Goal: Task Accomplishment & Management: Manage account settings

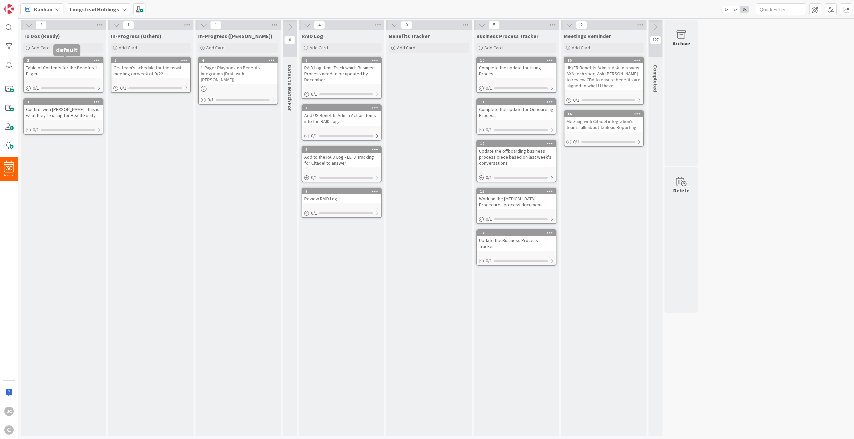
click at [88, 60] on div "2" at bounding box center [65, 60] width 76 height 5
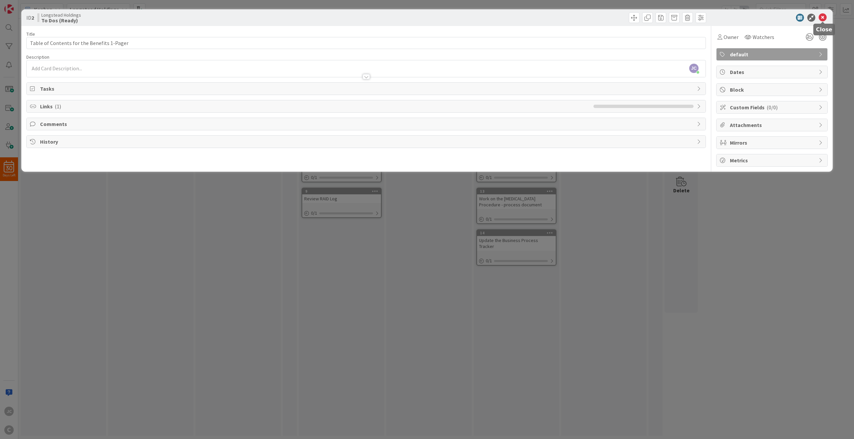
click at [640, 18] on icon at bounding box center [822, 18] width 8 height 8
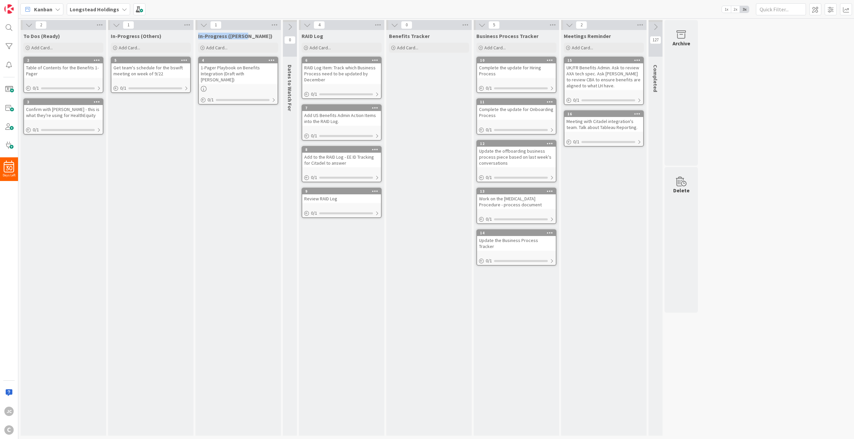
drag, startPoint x: 255, startPoint y: 25, endPoint x: 260, endPoint y: 33, distance: 9.4
click at [260, 33] on div "1 In-Progress ([PERSON_NAME]) Add Card... 4 1-Pager Playbook on Benefits Integr…" at bounding box center [237, 228] width 85 height 416
click at [256, 28] on div "1" at bounding box center [237, 25] width 85 height 10
click at [158, 190] on div "In-Progress (Others) Add Card... 5 Get team's schedule for the bswift meeting o…" at bounding box center [150, 233] width 85 height 406
click at [64, 63] on div "Table of Contents for the Benefits 1-Pager" at bounding box center [63, 70] width 79 height 15
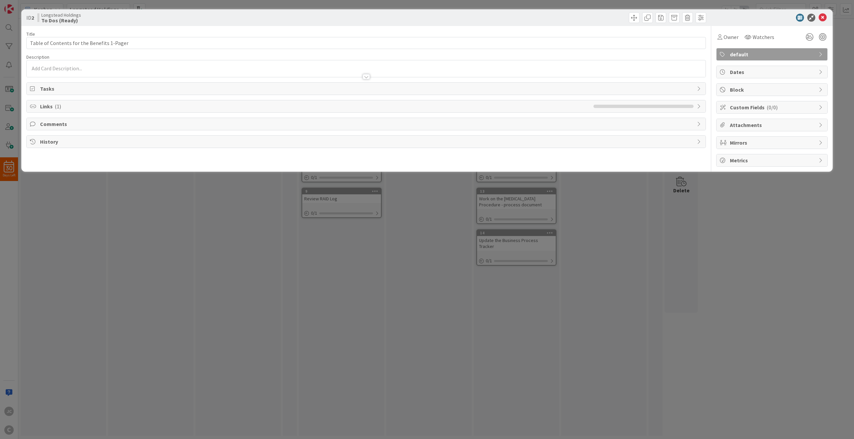
click at [116, 86] on span "Tasks" at bounding box center [366, 89] width 653 height 8
click at [120, 124] on span "Links ( 1 )" at bounding box center [315, 125] width 550 height 8
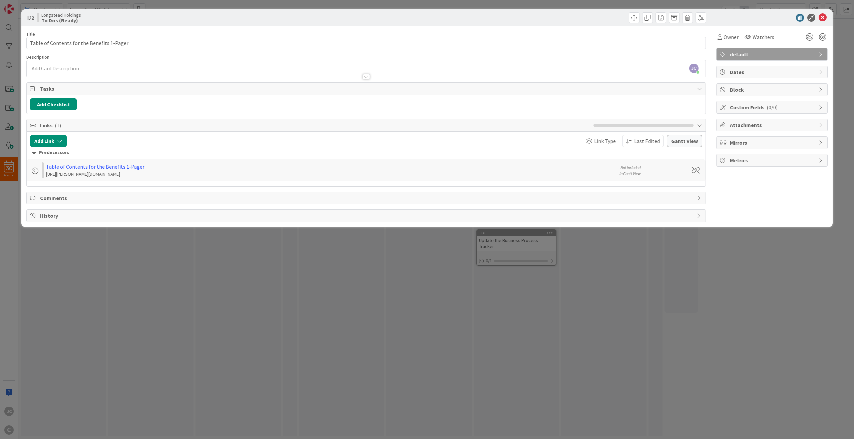
click at [128, 194] on div "Comments" at bounding box center [366, 198] width 678 height 12
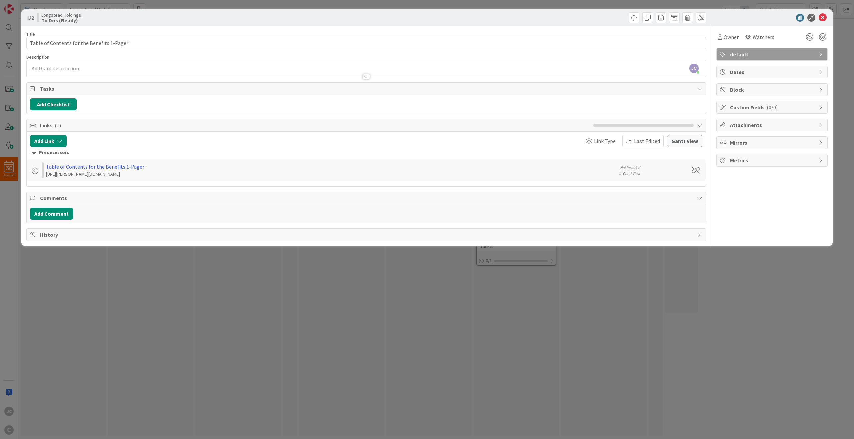
click at [134, 231] on span "History" at bounding box center [366, 235] width 653 height 8
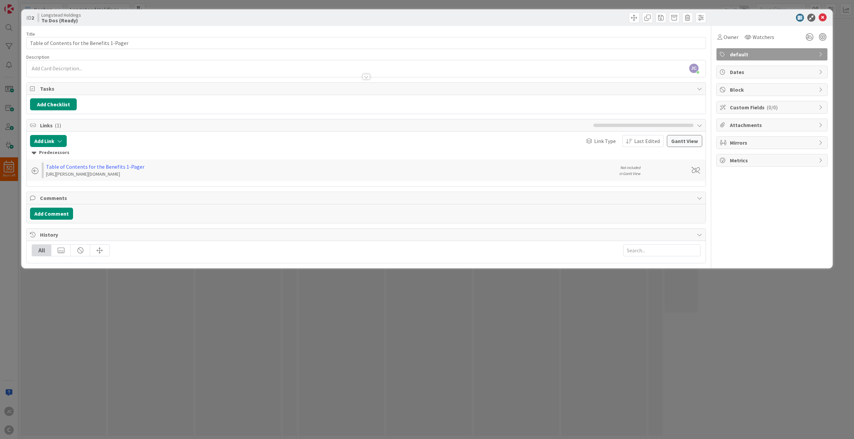
click at [133, 235] on span "History" at bounding box center [366, 235] width 653 height 8
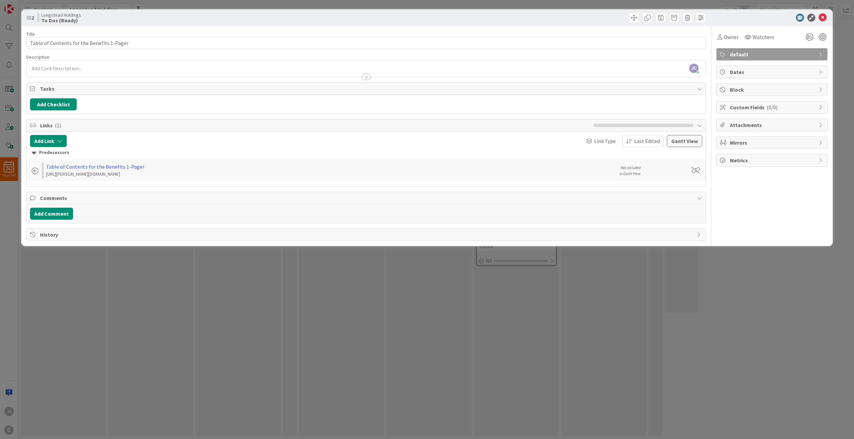
click at [112, 202] on div "Comments" at bounding box center [366, 198] width 678 height 12
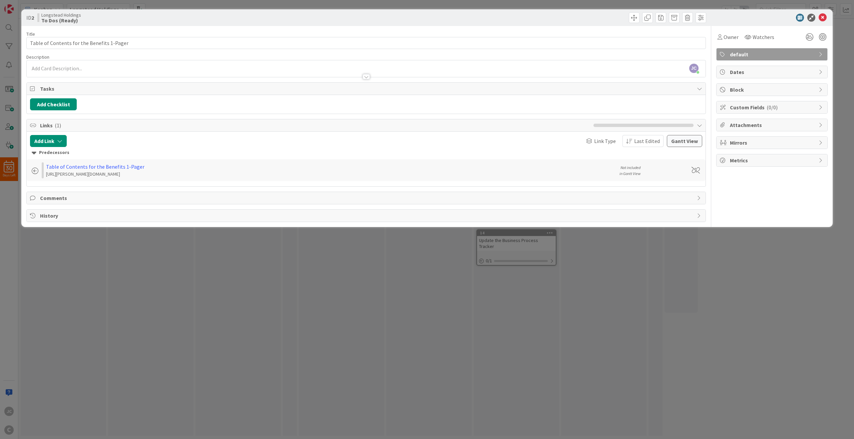
click at [107, 128] on span "Links ( 1 )" at bounding box center [315, 125] width 550 height 8
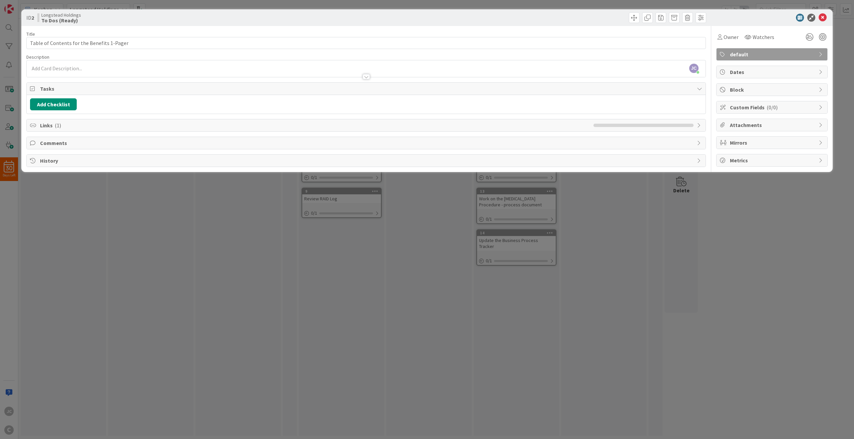
click at [129, 267] on div "ID 2 Longstead Holdings To Dos (Ready) Title 42 / 128 Table of Contents for the…" at bounding box center [427, 219] width 854 height 439
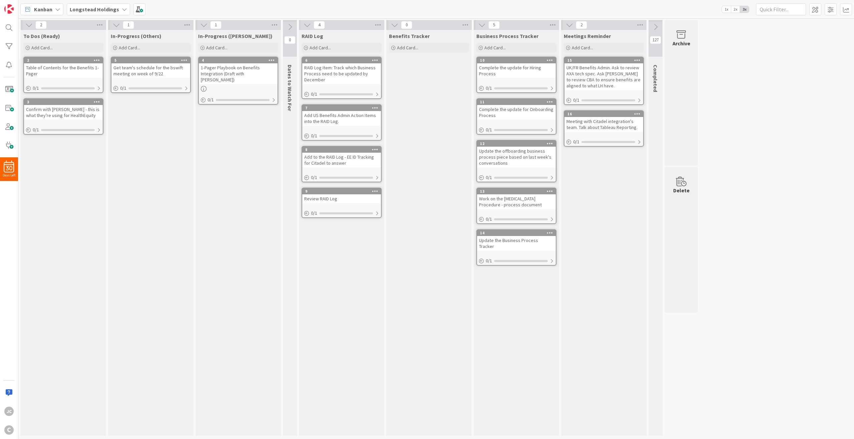
click at [237, 74] on div "1-Pager Playbook on Benefits Integration (Draft with [PERSON_NAME])" at bounding box center [238, 73] width 79 height 21
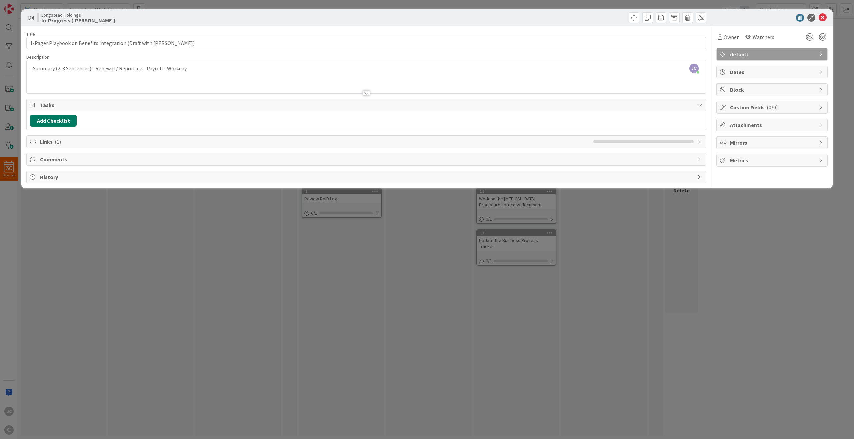
click at [61, 118] on button "Add Checklist" at bounding box center [53, 121] width 47 height 12
type input "Summary"
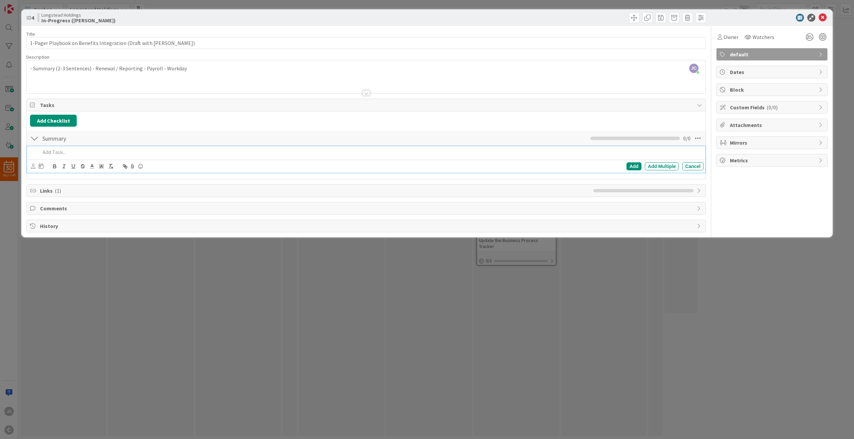
click at [33, 140] on div at bounding box center [34, 138] width 9 height 12
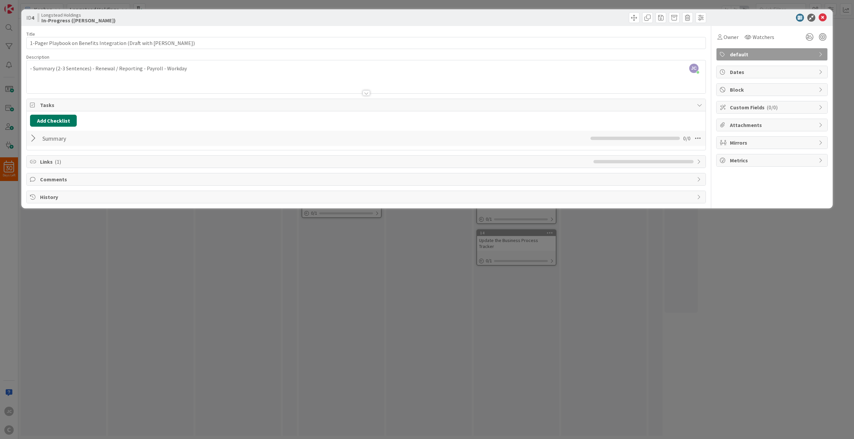
click at [57, 118] on button "Add Checklist" at bounding box center [53, 121] width 47 height 12
type input "Insert Fields"
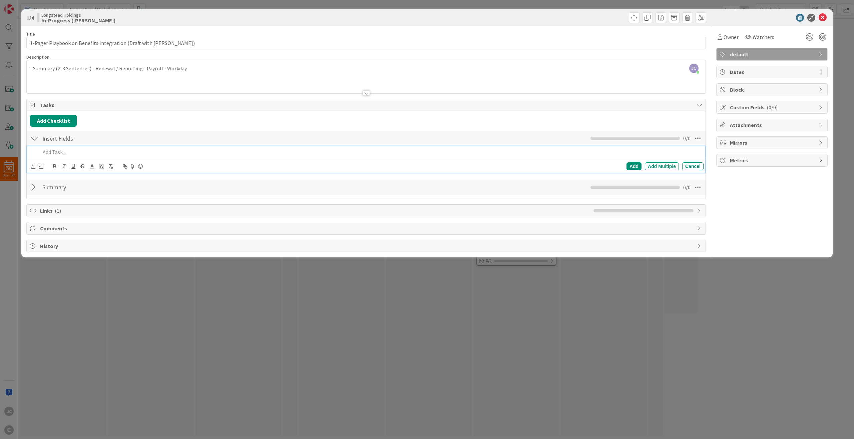
click at [35, 141] on div at bounding box center [34, 138] width 9 height 12
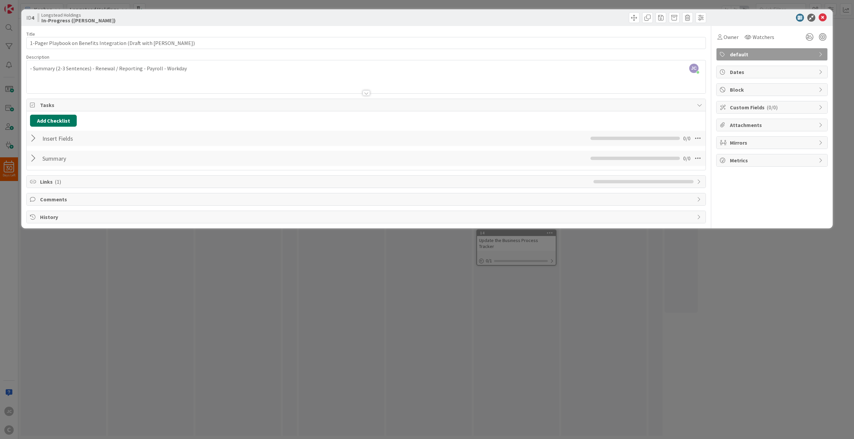
click at [63, 123] on button "Add Checklist" at bounding box center [53, 121] width 47 height 12
type input "Create table of contents"
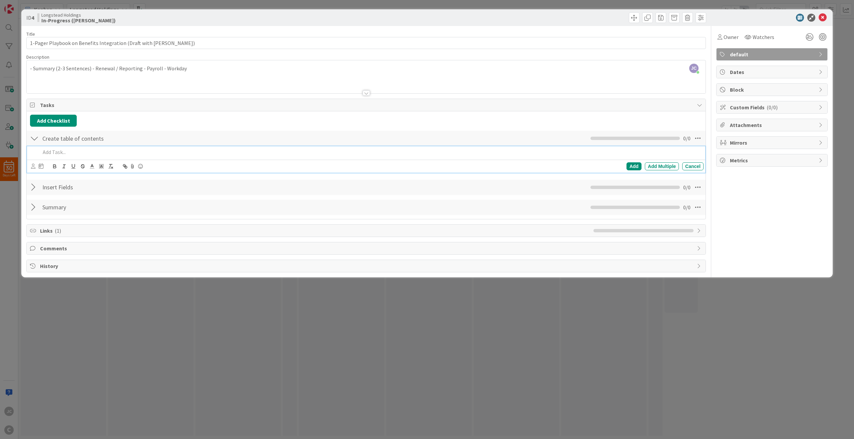
click at [216, 127] on div "Add Checklist Back Create table of contents Checklist Name 24 / 64 Create table…" at bounding box center [366, 165] width 672 height 101
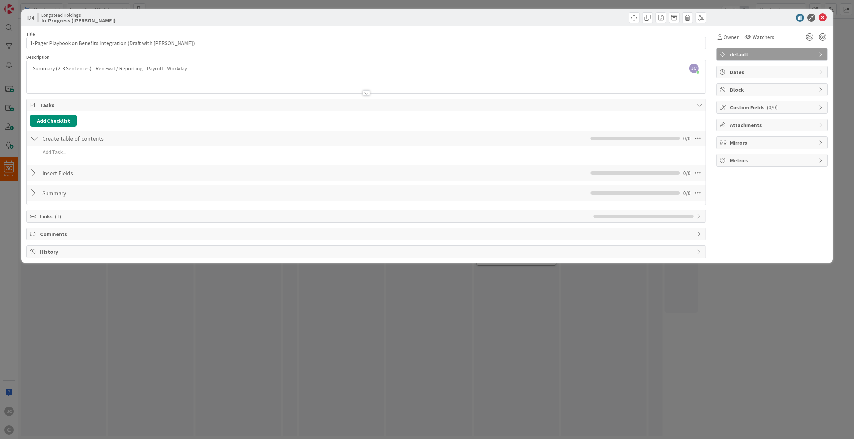
click at [258, 319] on div "ID 4 Longstead Holdings In-Progress ([PERSON_NAME]) Title 60 / 128 1-Pager Play…" at bounding box center [427, 219] width 854 height 439
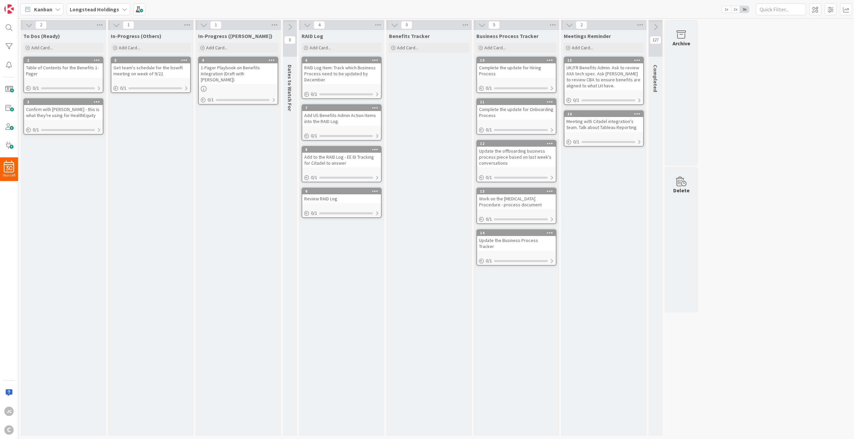
click at [61, 64] on div "Table of Contents for the Benefits 1-Pager" at bounding box center [63, 70] width 79 height 15
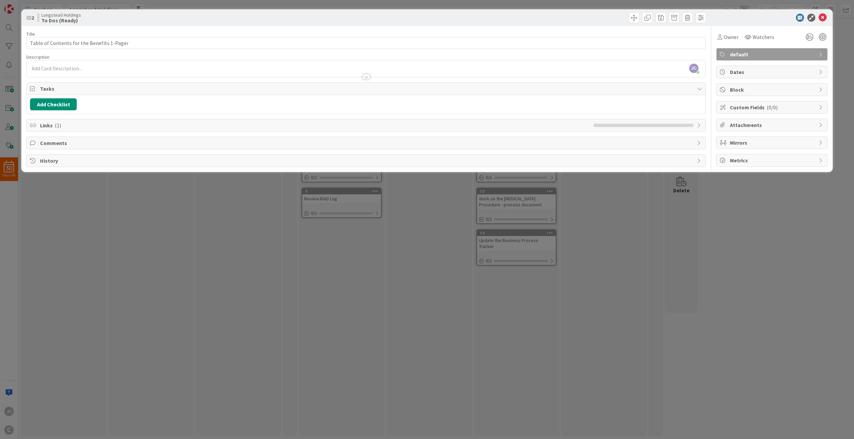
click at [195, 103] on div "Add Checklist" at bounding box center [366, 104] width 672 height 12
click at [234, 127] on span "Links ( 1 )" at bounding box center [315, 125] width 550 height 8
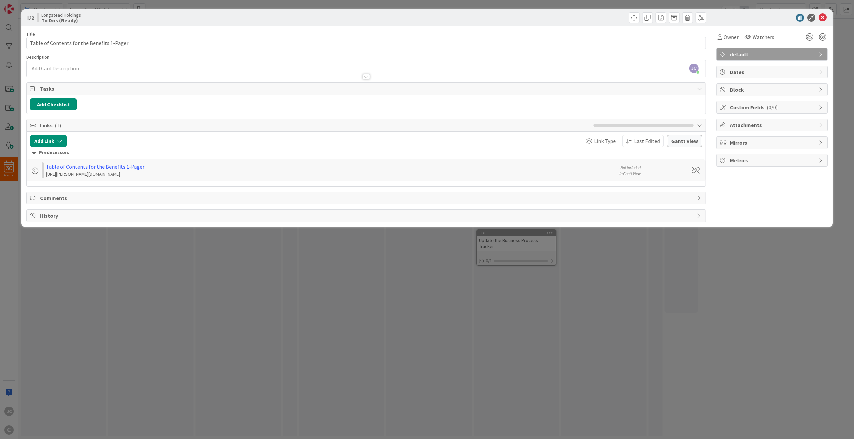
click at [234, 127] on span "Links ( 1 )" at bounding box center [315, 125] width 550 height 8
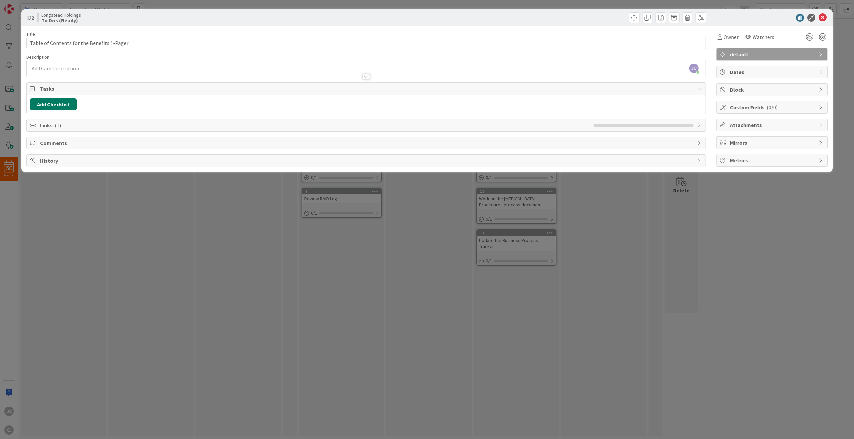
click at [61, 104] on button "Add Checklist" at bounding box center [53, 104] width 47 height 12
click at [640, 146] on span "Mirrors" at bounding box center [772, 143] width 85 height 8
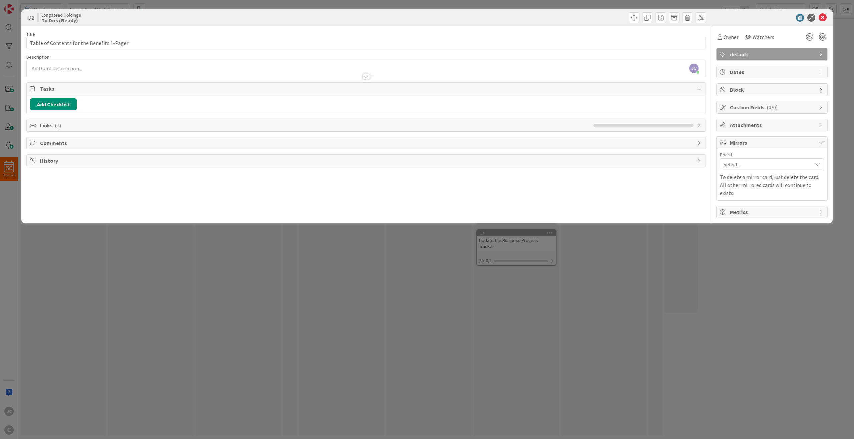
click at [640, 146] on span "Mirrors" at bounding box center [772, 143] width 85 height 8
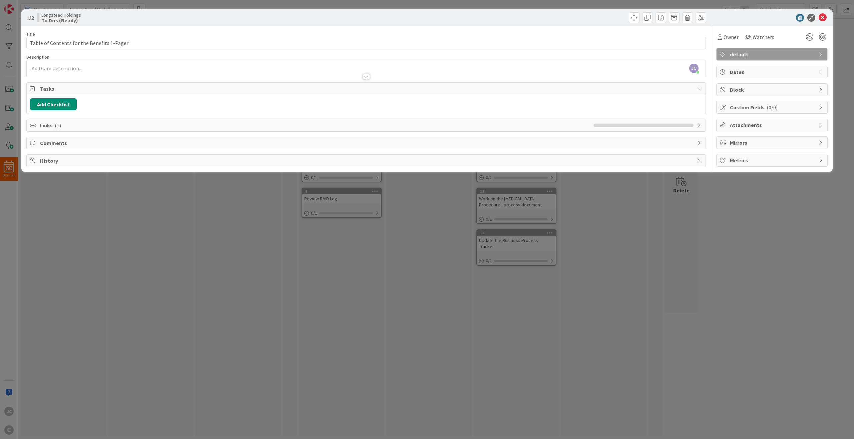
click at [640, 124] on span "Attachments" at bounding box center [772, 125] width 85 height 8
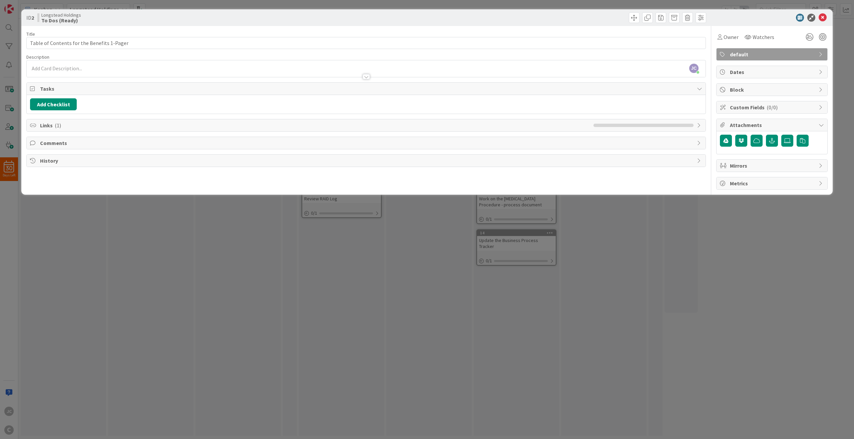
click at [640, 124] on span "Attachments" at bounding box center [772, 125] width 85 height 8
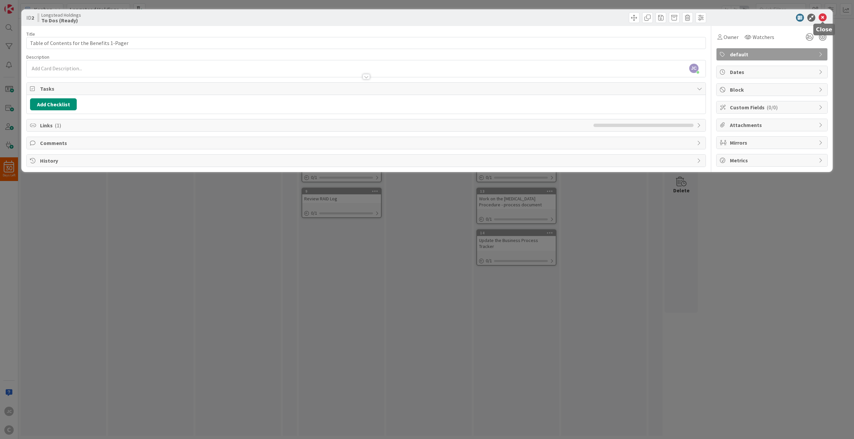
click at [640, 15] on icon at bounding box center [822, 18] width 8 height 8
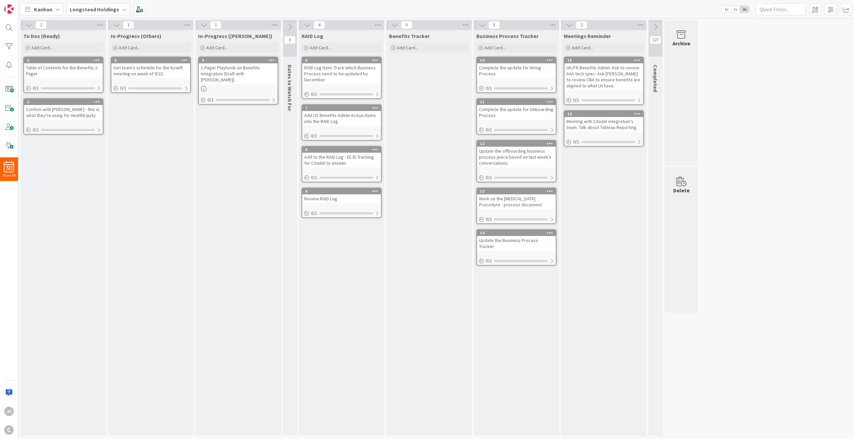
click at [226, 70] on div "1-Pager Playbook on Benefits Integration (Draft with [PERSON_NAME])" at bounding box center [238, 73] width 79 height 21
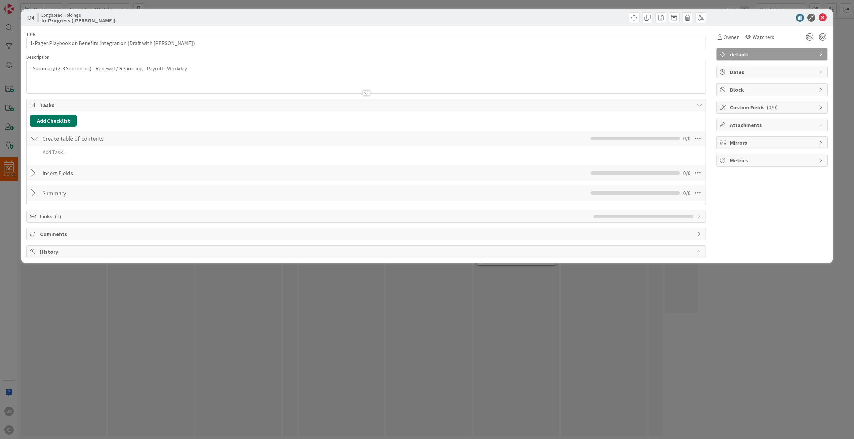
click at [66, 123] on button "Add Checklist" at bounding box center [53, 121] width 47 height 12
click at [115, 106] on span "Tasks" at bounding box center [366, 105] width 653 height 8
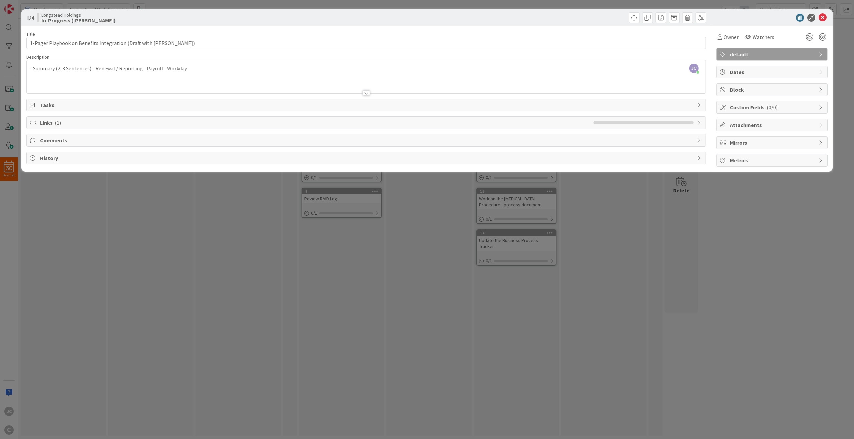
click at [36, 106] on icon at bounding box center [33, 104] width 7 height 5
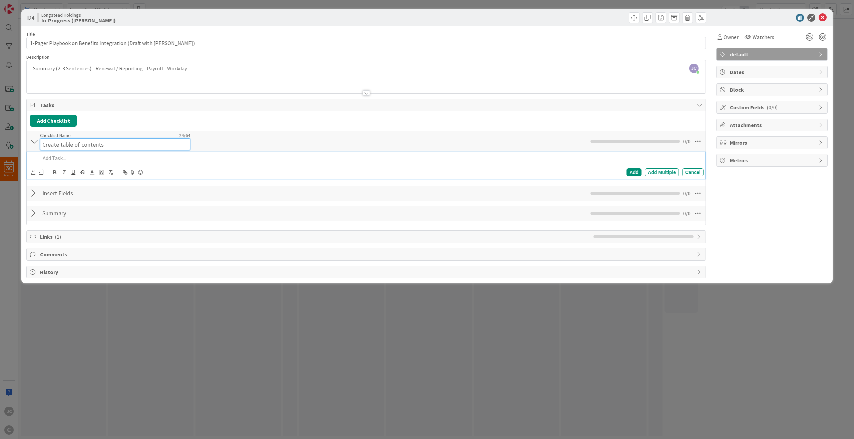
click at [91, 138] on input "Create table of contents" at bounding box center [115, 144] width 150 height 12
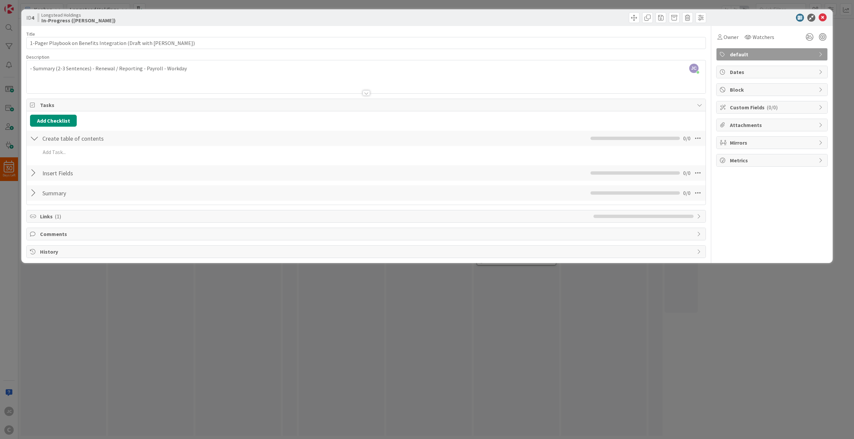
click at [32, 142] on div at bounding box center [34, 138] width 9 height 12
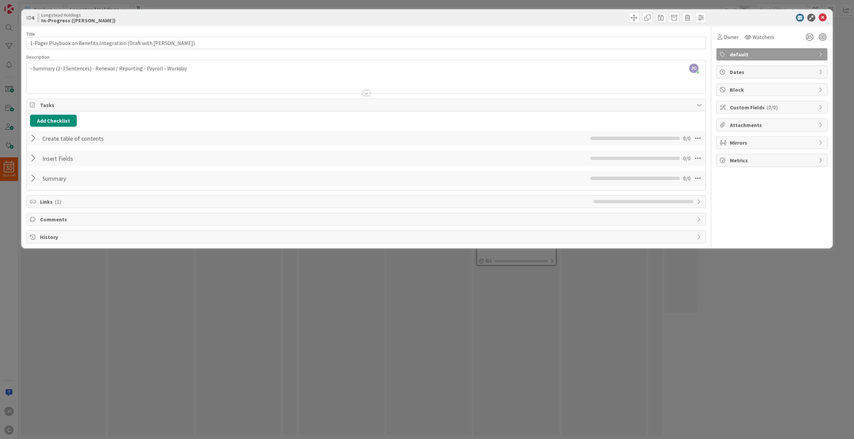
click at [233, 298] on div "ID 4 Longstead Holdings In-Progress ([PERSON_NAME]) Title 60 / 128 1-Pager Play…" at bounding box center [427, 219] width 854 height 439
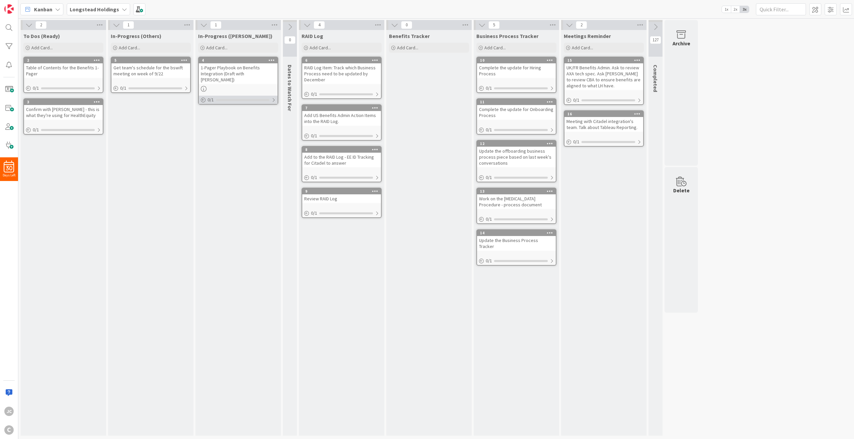
click at [275, 97] on div at bounding box center [273, 99] width 4 height 5
click at [270, 58] on icon at bounding box center [271, 60] width 6 height 5
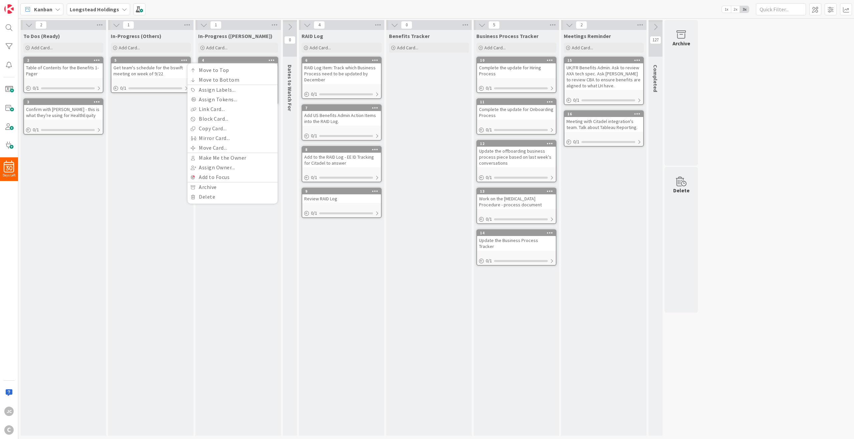
click at [255, 256] on div "In-Progress ([PERSON_NAME]) Add Card... 4 Move to Top Move to Bottom Assign Lab…" at bounding box center [237, 233] width 85 height 406
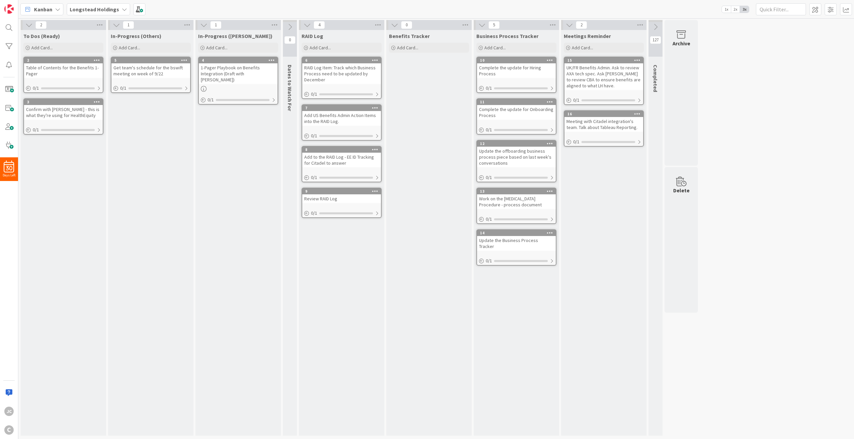
click at [279, 28] on div "1" at bounding box center [237, 25] width 85 height 10
click at [276, 23] on icon at bounding box center [274, 25] width 9 height 10
click at [226, 231] on div "In-Progress ([PERSON_NAME]) Add Card... 4 Move to Top Move to Bottom Assign Lab…" at bounding box center [237, 233] width 85 height 406
click at [247, 86] on div at bounding box center [238, 89] width 79 height 6
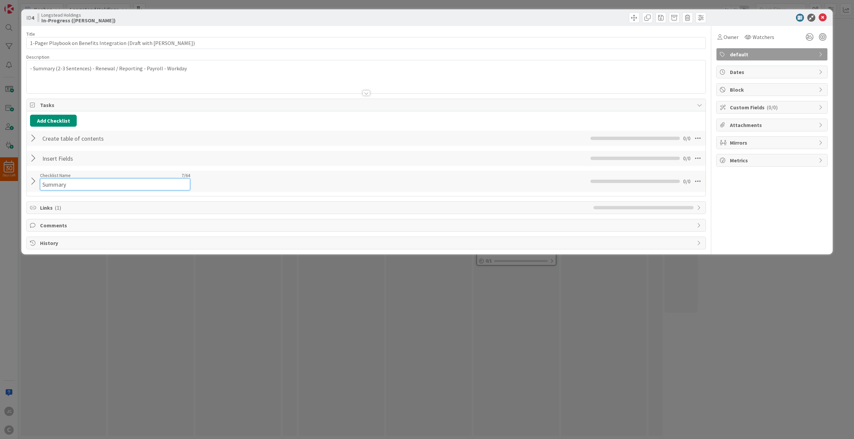
click at [61, 181] on input "Summary" at bounding box center [115, 184] width 150 height 12
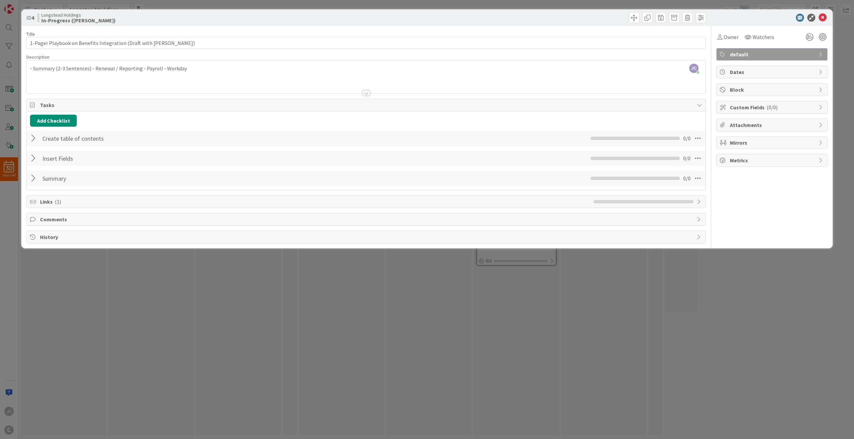
click at [33, 180] on div at bounding box center [34, 178] width 9 height 12
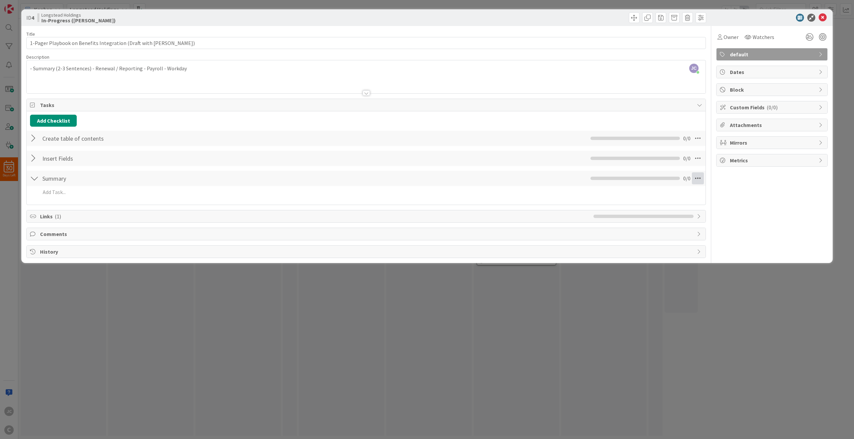
click at [640, 178] on icon at bounding box center [697, 178] width 12 height 12
click at [640, 229] on link "Delete Checklist" at bounding box center [652, 232] width 100 height 10
click at [625, 211] on button "Delete" at bounding box center [620, 210] width 25 height 12
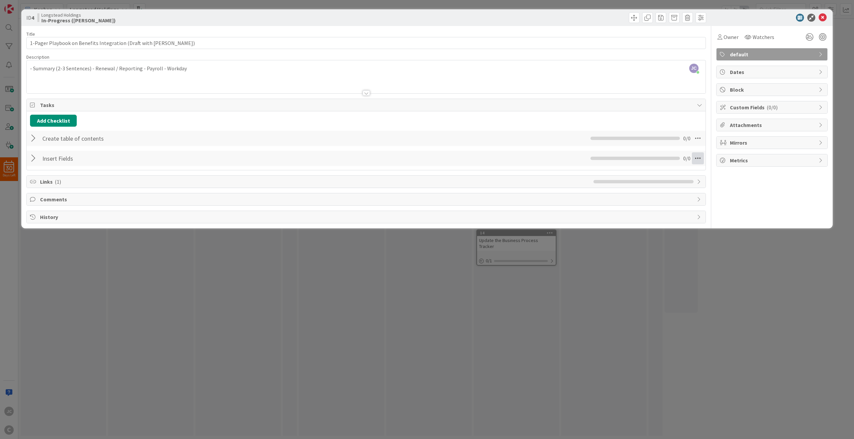
click at [640, 159] on icon at bounding box center [697, 158] width 12 height 12
click at [640, 213] on link "Delete Checklist" at bounding box center [652, 212] width 100 height 10
click at [621, 189] on button "Delete" at bounding box center [620, 190] width 25 height 12
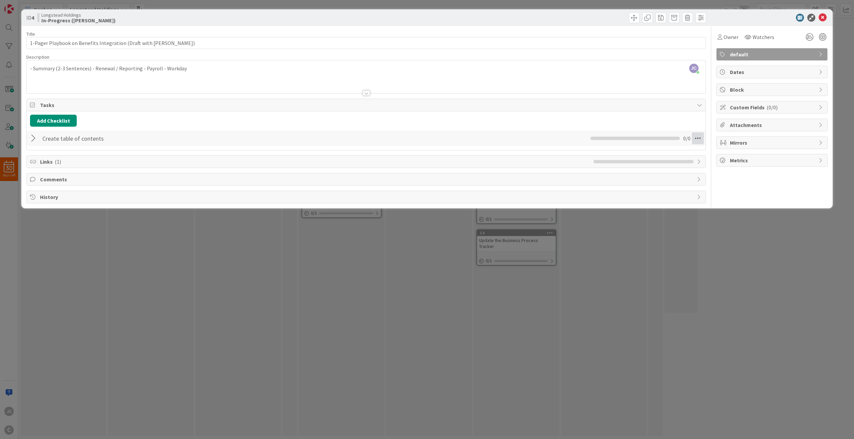
click at [640, 140] on icon at bounding box center [697, 138] width 12 height 12
click at [630, 184] on link "Delete Checklist" at bounding box center [652, 182] width 100 height 10
click at [626, 169] on button "Delete" at bounding box center [620, 170] width 25 height 12
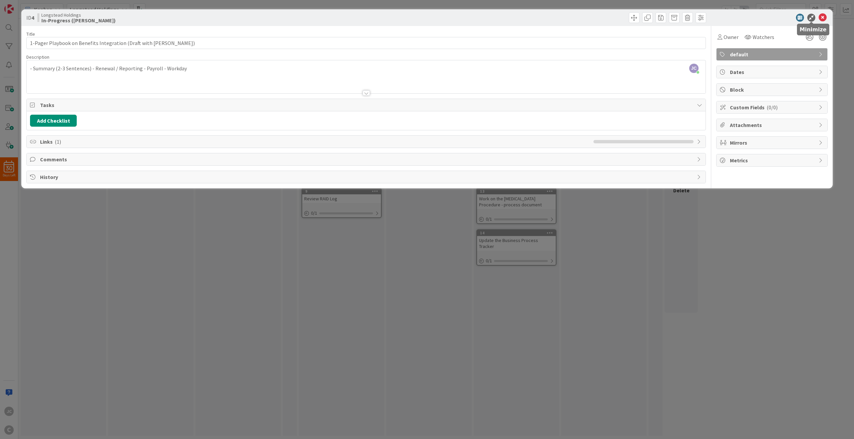
click at [640, 19] on icon at bounding box center [811, 18] width 8 height 8
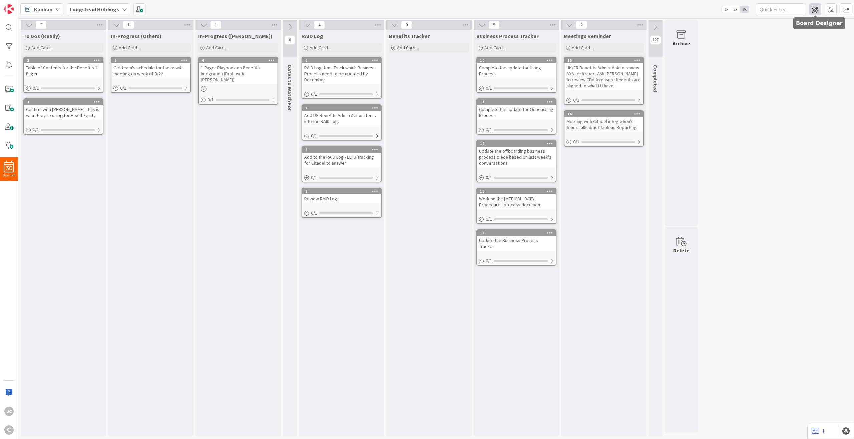
click at [640, 11] on span at bounding box center [815, 9] width 12 height 12
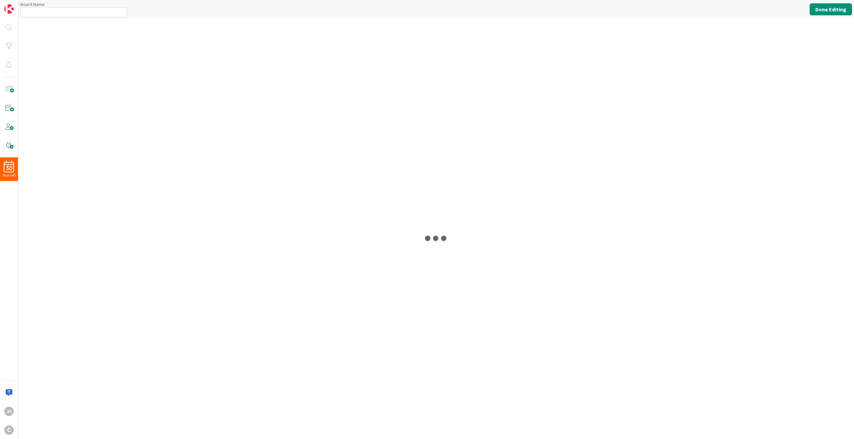
type input "Longstead Holdings"
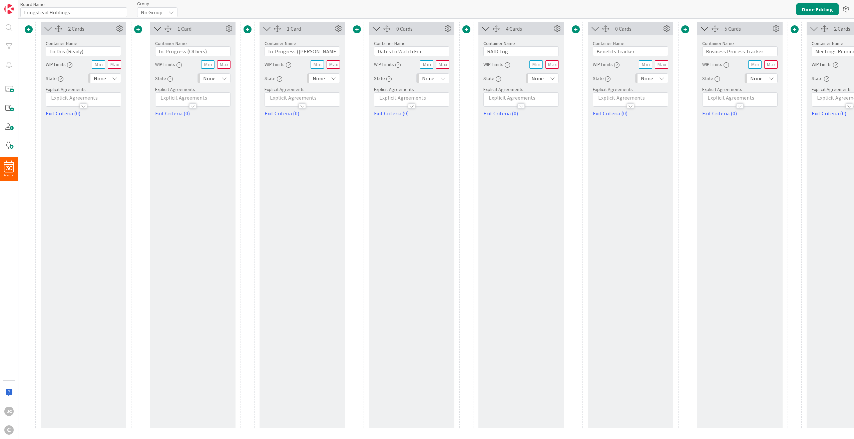
click at [357, 31] on span at bounding box center [357, 29] width 8 height 8
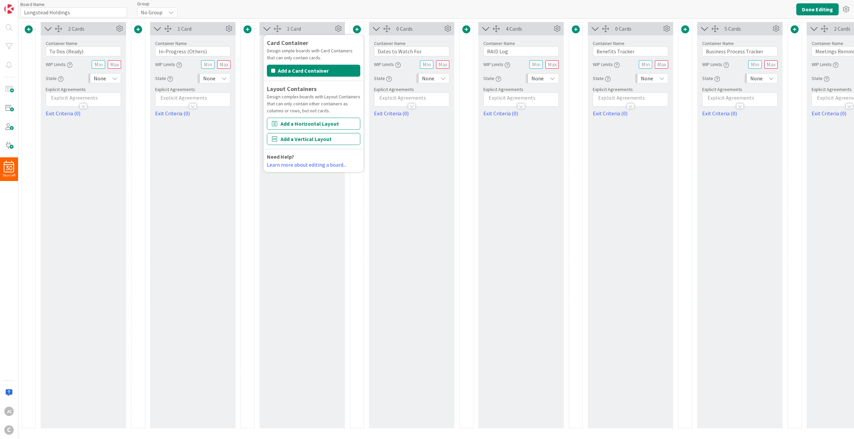
click at [366, 9] on div "Board Name 18 / 64 Longstead Holdings Group No Group Done Editing" at bounding box center [435, 9] width 835 height 18
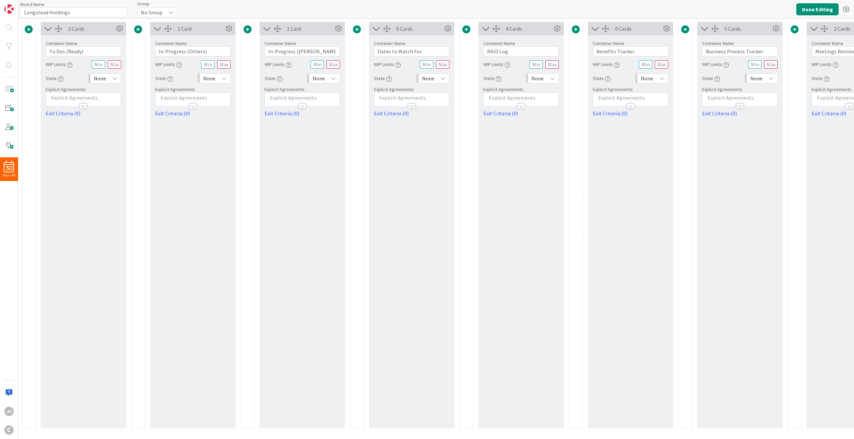
click at [140, 194] on div at bounding box center [138, 225] width 14 height 406
click at [129, 191] on div "2 Cards Container Name 14 / 64 To Dos (Ready) WIP Limits State None Explicit Ag…" at bounding box center [521, 225] width 998 height 406
click at [33, 31] on div at bounding box center [28, 29] width 13 height 9
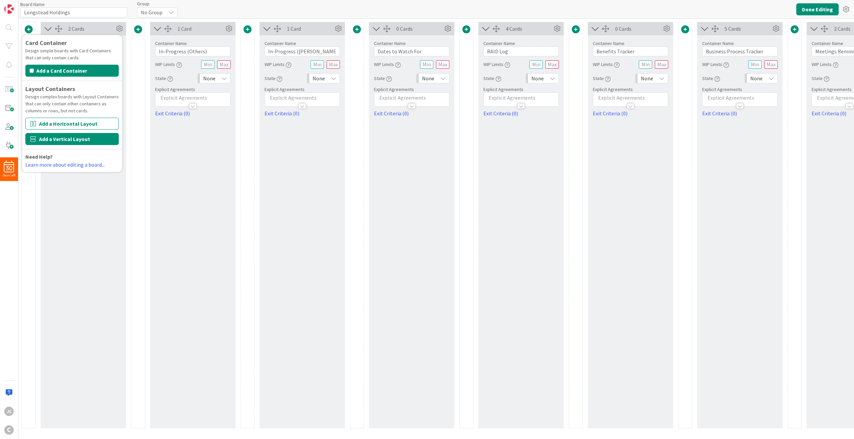
click at [77, 139] on button "Add a Vertical Layout" at bounding box center [71, 139] width 93 height 12
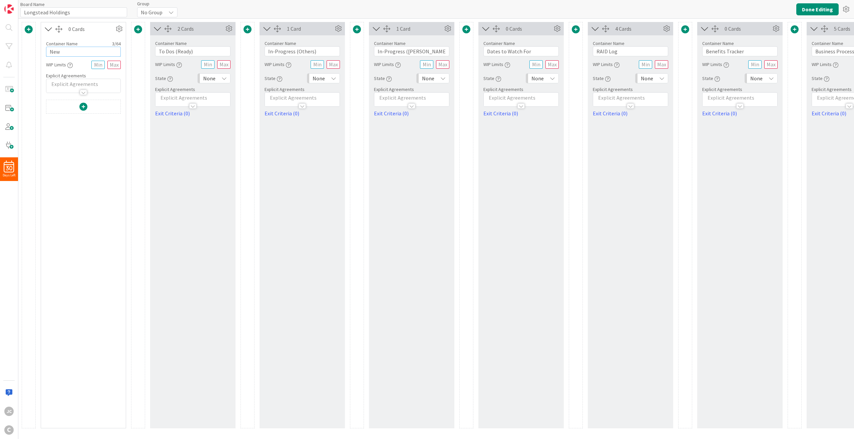
click at [87, 52] on input "New" at bounding box center [83, 52] width 75 height 10
type input "J"
type input "T"
type input "Day to Day"
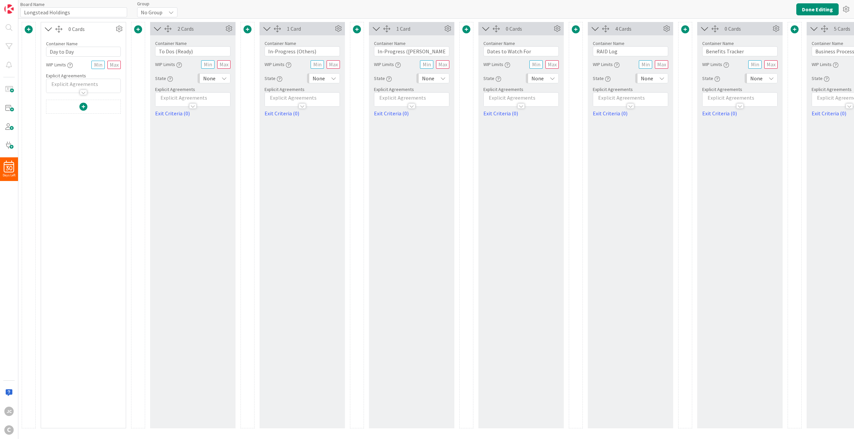
click at [222, 180] on div "2 Cards Container Name 14 / 64 To Dos (Ready) WIP Limits State None Explicit Ag…" at bounding box center [192, 225] width 85 height 406
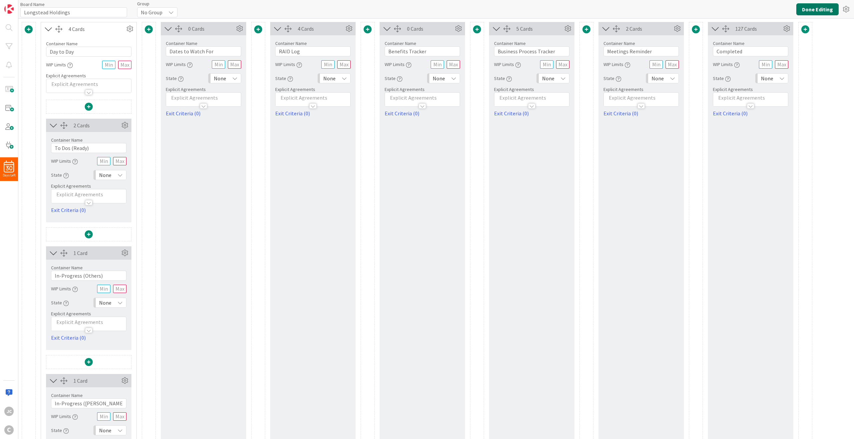
click at [640, 11] on button "Done Editing" at bounding box center [817, 9] width 42 height 12
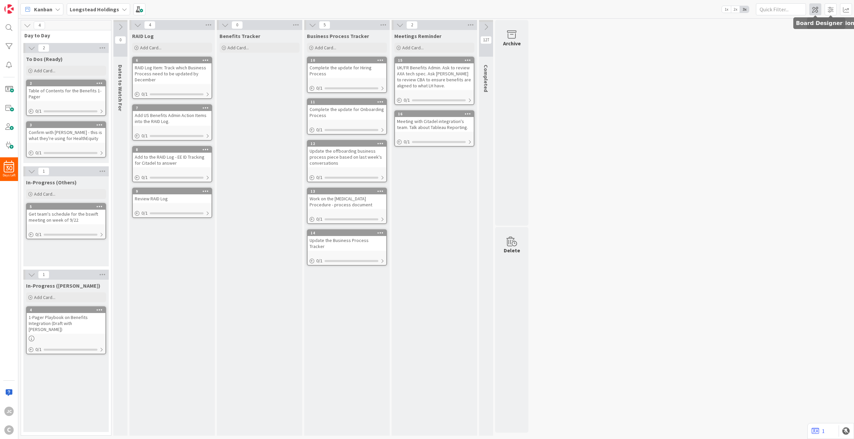
click at [640, 9] on span at bounding box center [815, 9] width 12 height 12
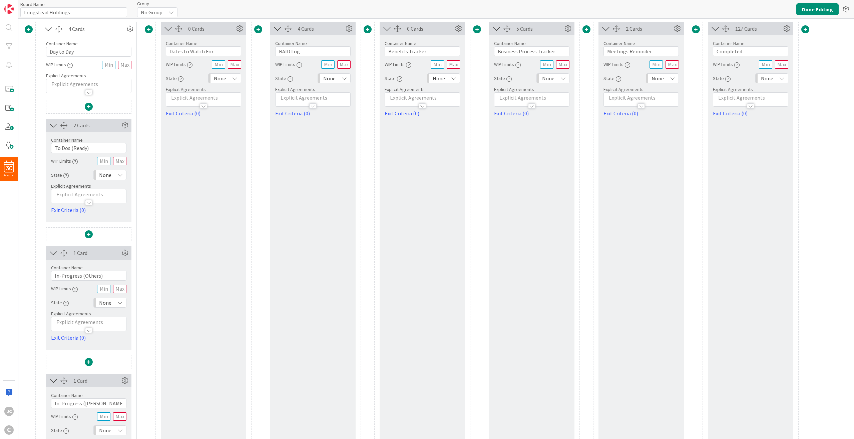
click at [99, 253] on div "1 Card" at bounding box center [96, 253] width 46 height 8
click at [30, 27] on span at bounding box center [29, 29] width 8 height 8
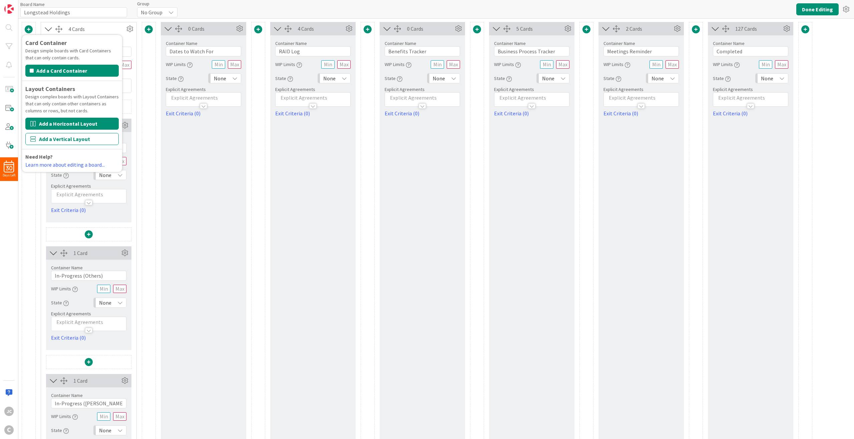
click at [85, 122] on button "Add a Horizontal Layout" at bounding box center [71, 124] width 93 height 12
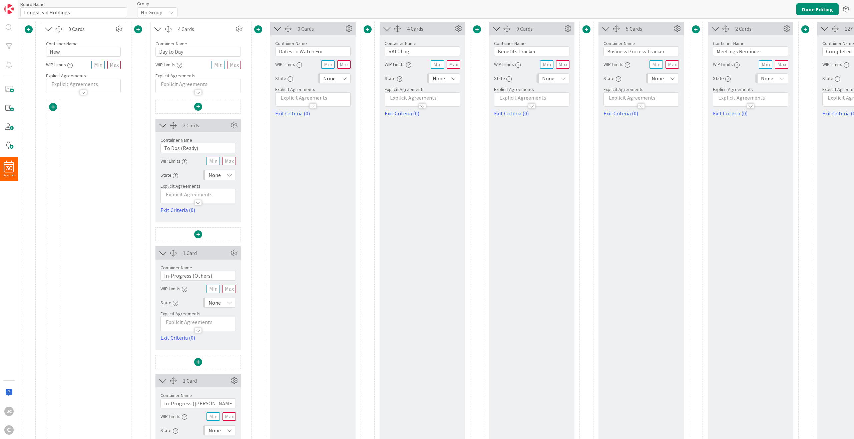
click at [205, 128] on div "2 Cards" at bounding box center [206, 125] width 46 height 8
click at [73, 47] on input "New" at bounding box center [83, 52] width 75 height 10
click at [73, 55] on input "New" at bounding box center [83, 52] width 75 height 10
click at [73, 51] on input "New" at bounding box center [83, 52] width 75 height 10
click at [73, 52] on input "New" at bounding box center [83, 52] width 75 height 10
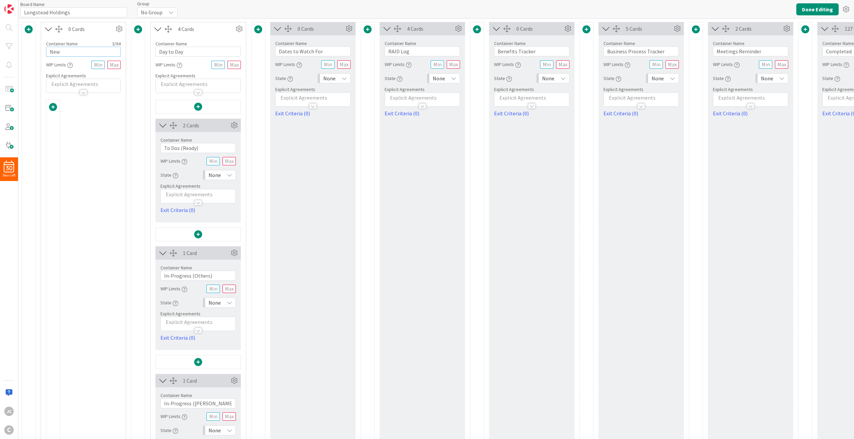
drag, startPoint x: 73, startPoint y: 52, endPoint x: 45, endPoint y: 56, distance: 28.0
click at [45, 56] on div "Container Name 3 / 64 New WIP Limits Explicit Agreements" at bounding box center [83, 64] width 85 height 57
type input "Day to Day"
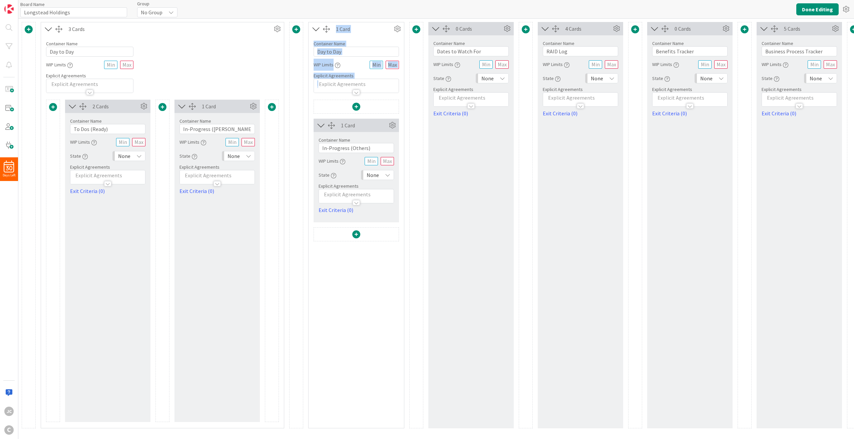
drag, startPoint x: 333, startPoint y: 129, endPoint x: 265, endPoint y: 114, distance: 70.2
click at [265, 114] on div "Card Container Design simple boards with Card Containers that can only contain …" at bounding box center [551, 225] width 1058 height 406
click at [334, 123] on div at bounding box center [331, 125] width 7 height 7
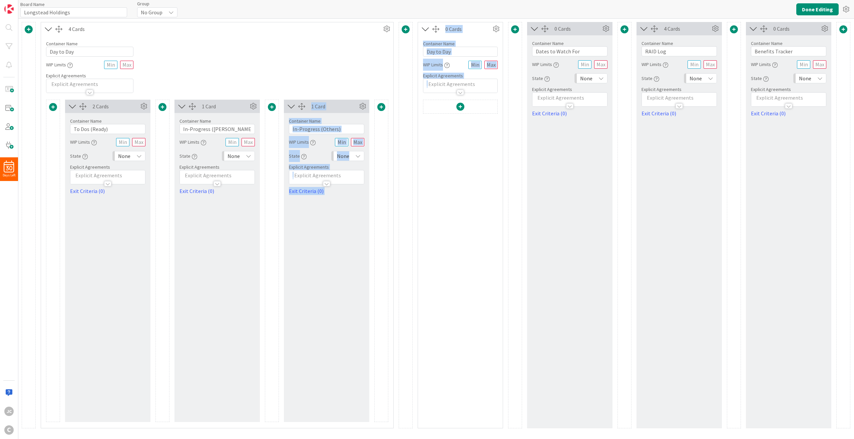
click at [419, 165] on div at bounding box center [460, 264] width 85 height 328
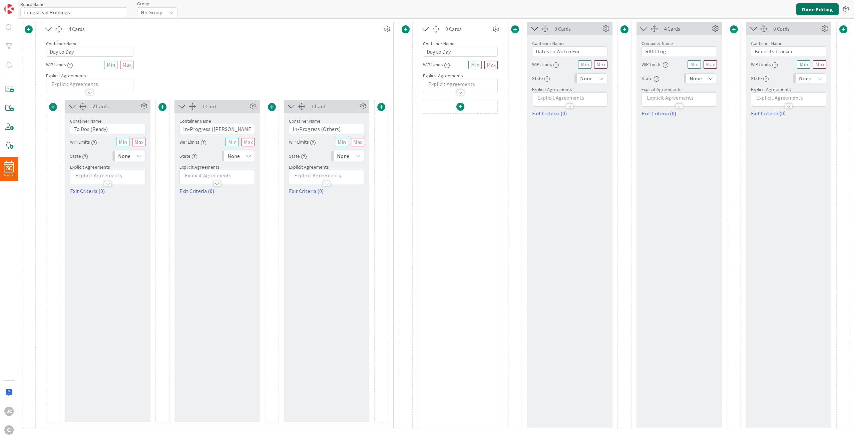
click at [640, 9] on button "Done Editing" at bounding box center [817, 9] width 42 height 12
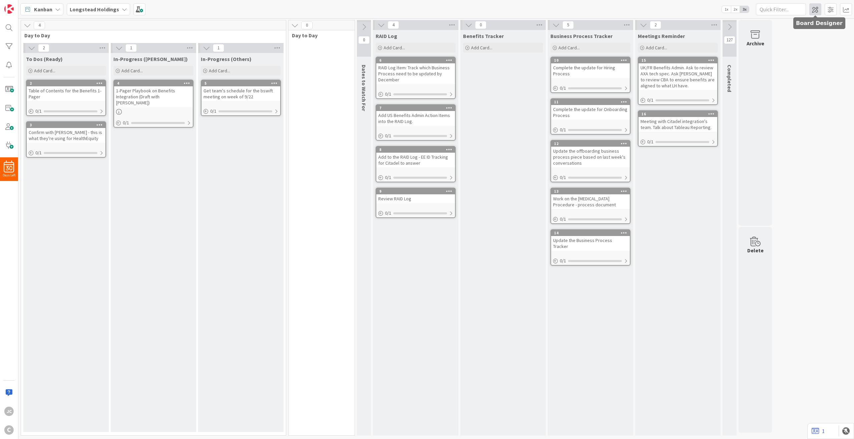
click at [640, 6] on span at bounding box center [815, 9] width 12 height 12
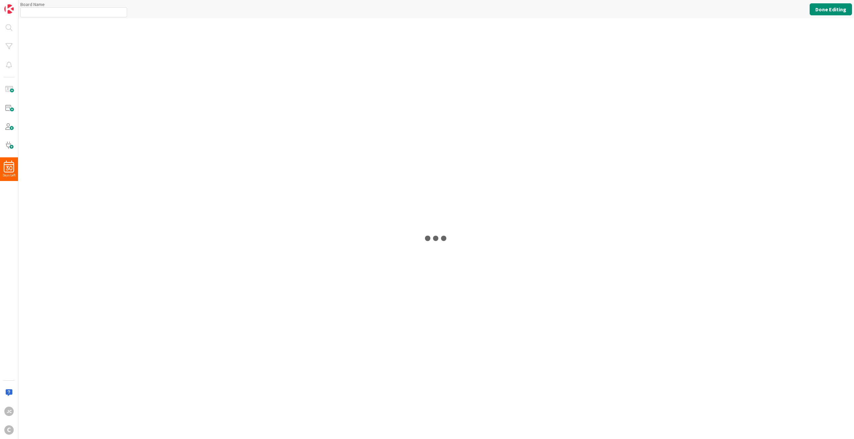
type input "Longstead Holdings"
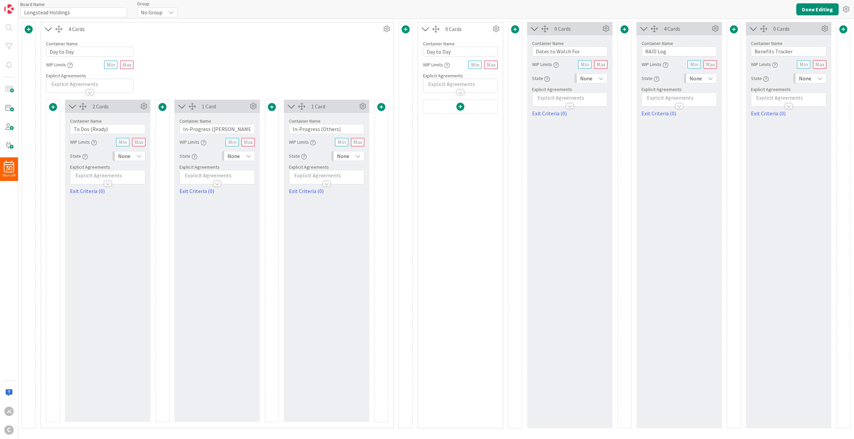
click at [408, 29] on span at bounding box center [405, 29] width 8 height 8
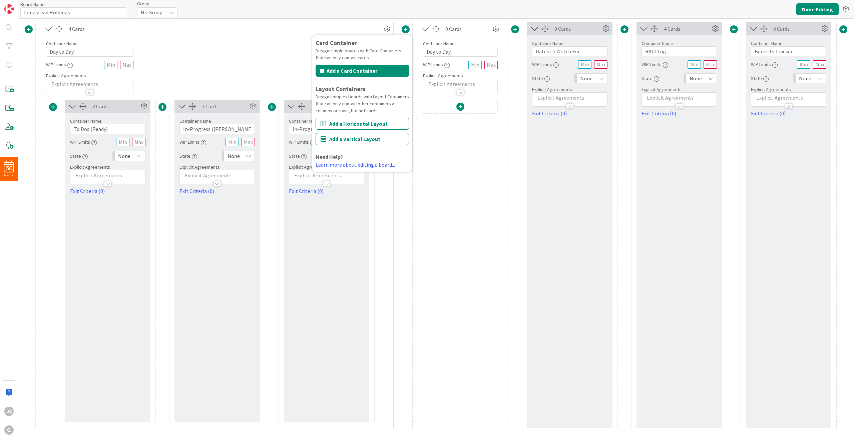
click at [465, 32] on div "0 Cards" at bounding box center [468, 29] width 46 height 8
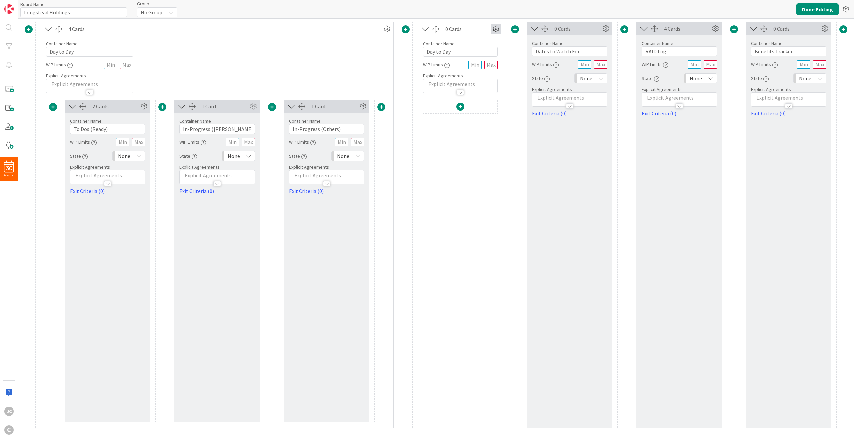
click at [494, 27] on icon at bounding box center [496, 29] width 10 height 10
click at [459, 85] on span "Delete this Container" at bounding box center [446, 86] width 49 height 10
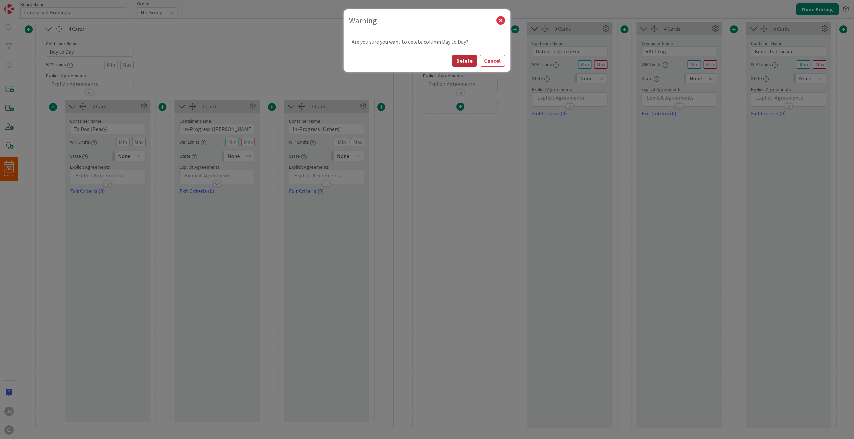
click at [467, 60] on button "Delete" at bounding box center [464, 61] width 25 height 12
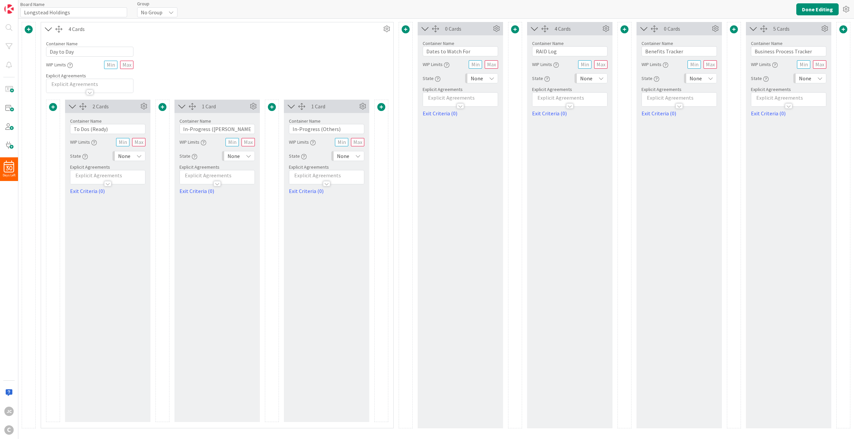
click at [408, 29] on span at bounding box center [405, 29] width 8 height 8
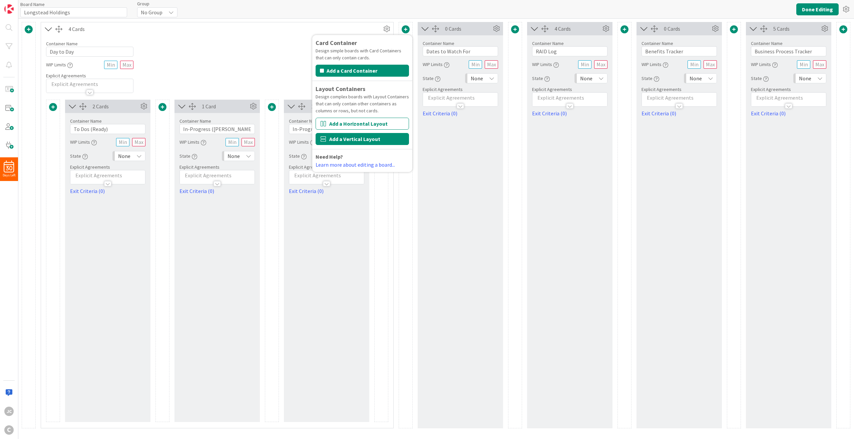
click at [362, 142] on button "Add a Vertical Layout" at bounding box center [361, 139] width 93 height 12
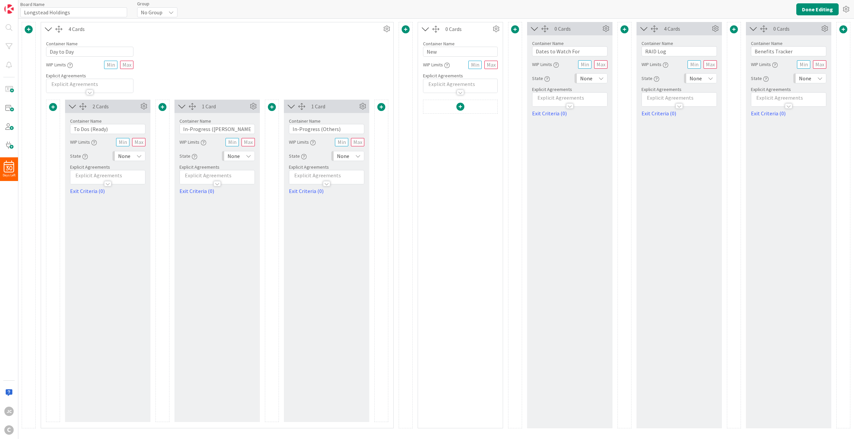
click at [438, 58] on div "Container Name 3 / 64 New WIP Limits Explicit Agreements" at bounding box center [460, 64] width 75 height 57
click at [442, 52] on input "New" at bounding box center [460, 52] width 75 height 10
type input "Workstreams"
click at [596, 191] on div "0 Cards Container Name 18 / 64 Dates to Watch For WIP Limits State None Explici…" at bounding box center [569, 225] width 85 height 406
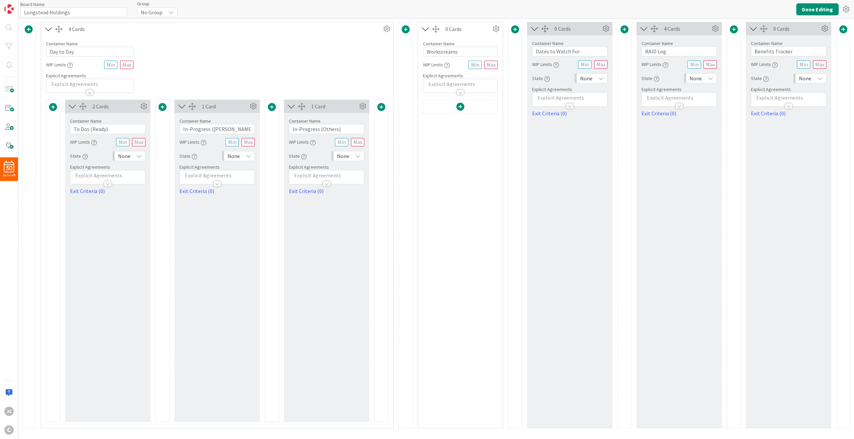
click at [640, 31] on div "4 Cards" at bounding box center [686, 29] width 46 height 8
click at [640, 30] on div "4 Cards" at bounding box center [686, 29] width 46 height 8
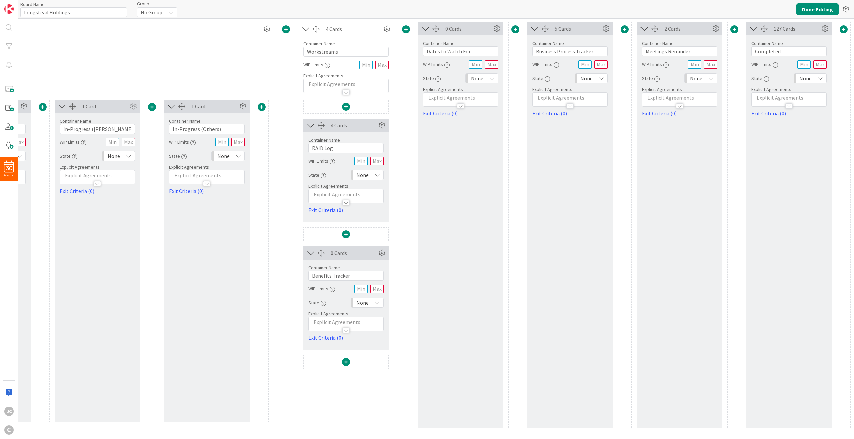
scroll to position [0, 120]
drag, startPoint x: 343, startPoint y: 252, endPoint x: 360, endPoint y: 254, distance: 17.5
click at [360, 254] on div "0 Cards" at bounding box center [353, 253] width 46 height 8
click at [288, 29] on span at bounding box center [286, 29] width 8 height 8
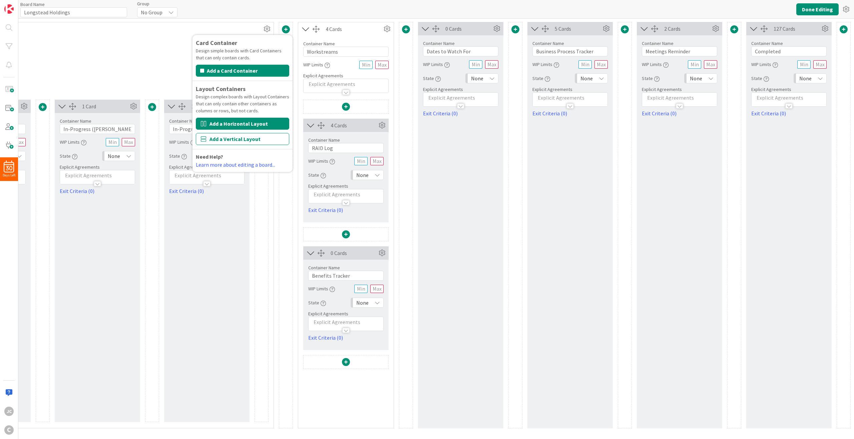
click at [267, 122] on button "Add a Horizontal Layout" at bounding box center [242, 124] width 93 height 12
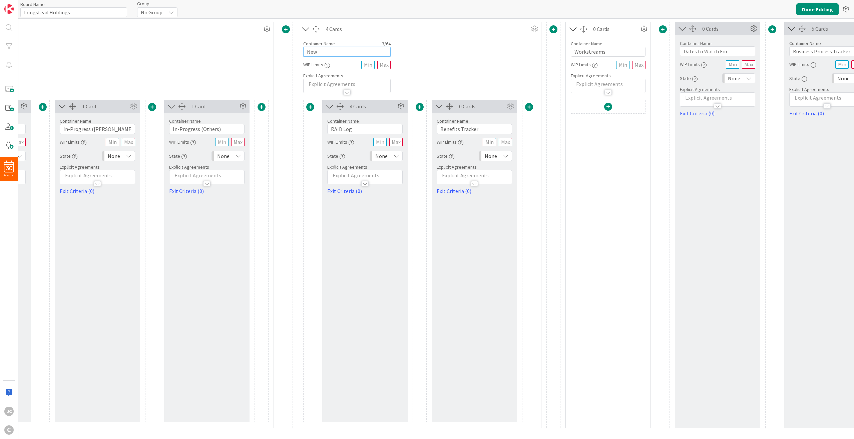
click at [324, 50] on input "New" at bounding box center [346, 52] width 87 height 10
type input "J"
type input "Areas of Focus"
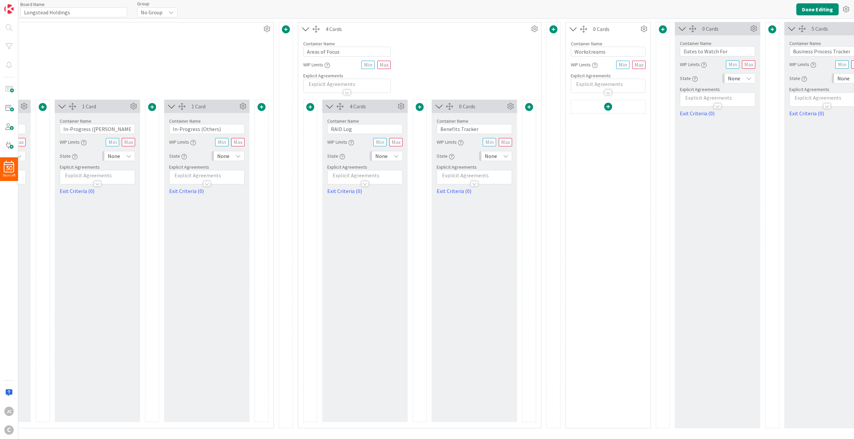
click at [640, 33] on div "0 Cards" at bounding box center [716, 28] width 85 height 13
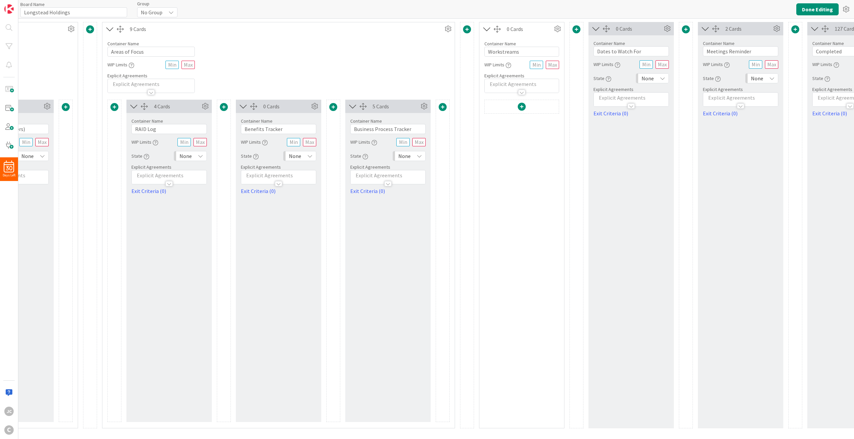
scroll to position [0, 324]
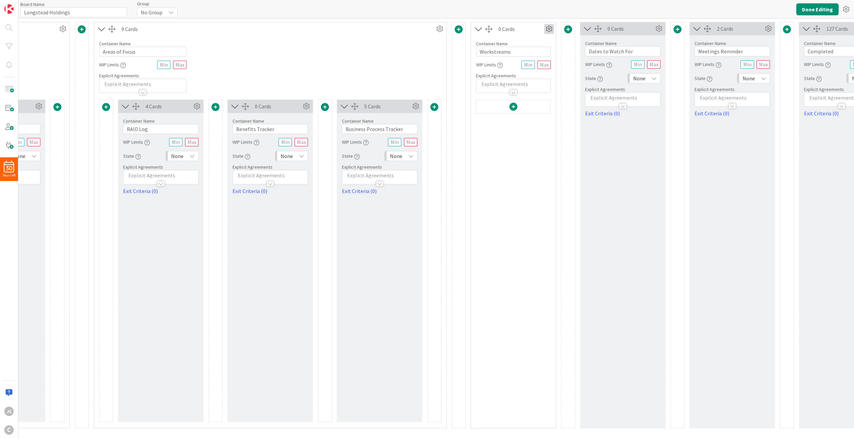
click at [547, 26] on icon at bounding box center [549, 29] width 10 height 10
click at [513, 86] on span "Delete this Container" at bounding box center [499, 86] width 49 height 10
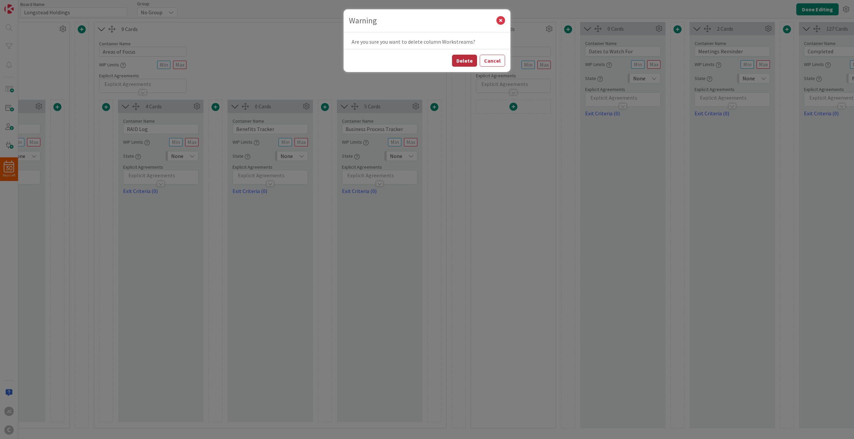
click at [465, 61] on button "Delete" at bounding box center [464, 61] width 25 height 12
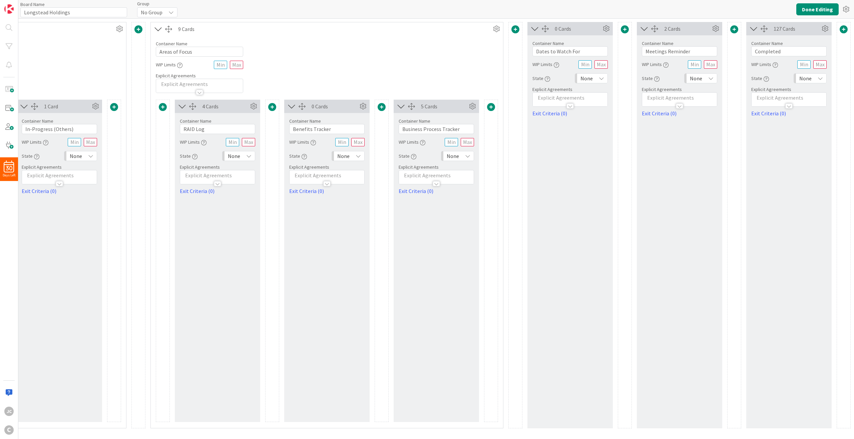
scroll to position [0, 267]
click at [516, 29] on span at bounding box center [515, 29] width 8 height 8
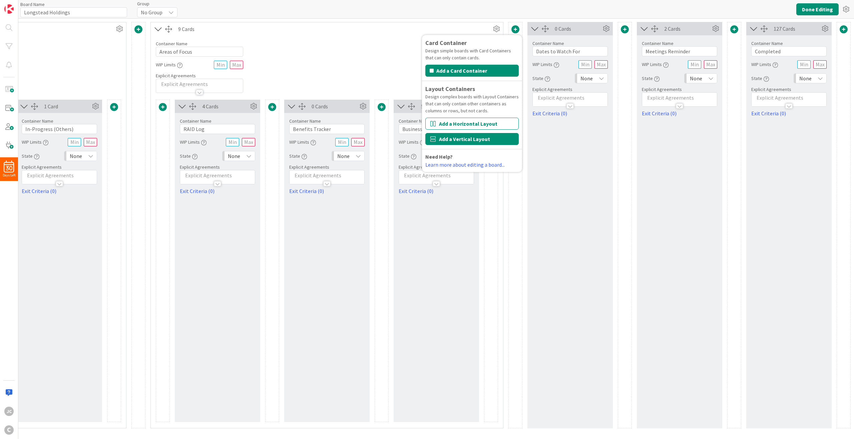
click at [493, 136] on button "Add a Vertical Layout" at bounding box center [471, 139] width 93 height 12
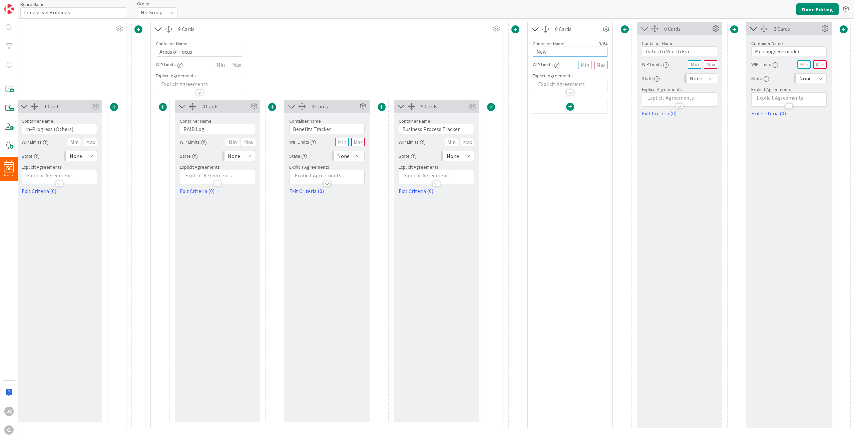
click at [573, 50] on input "New" at bounding box center [569, 52] width 75 height 10
type input "R"
type input "Reminder / Dates to Watch For"
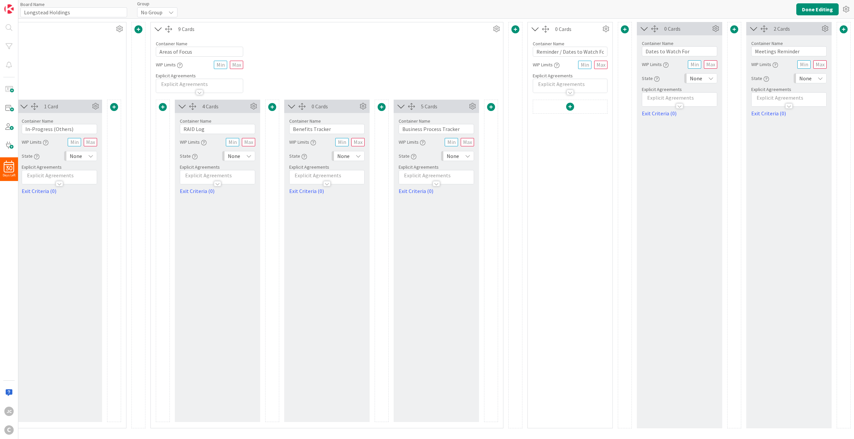
click at [640, 138] on div "0 Cards Container Name 18 / 64 Dates to Watch For WIP Limits State None Explici…" at bounding box center [678, 225] width 85 height 406
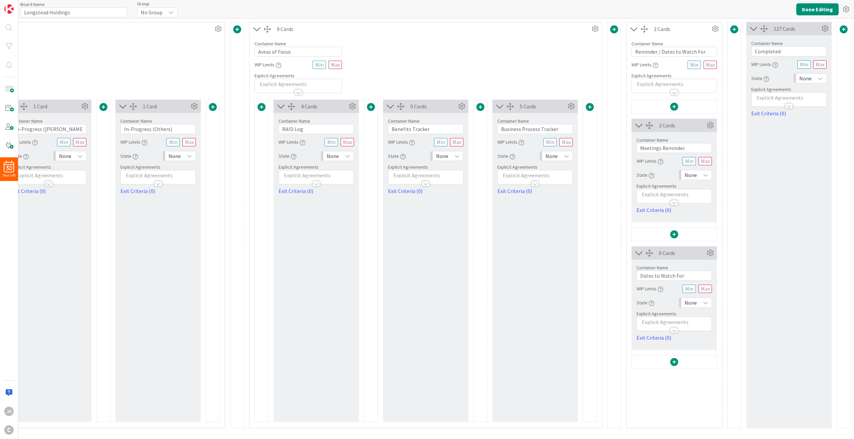
scroll to position [0, 168]
click at [640, 6] on button "Done Editing" at bounding box center [817, 9] width 42 height 12
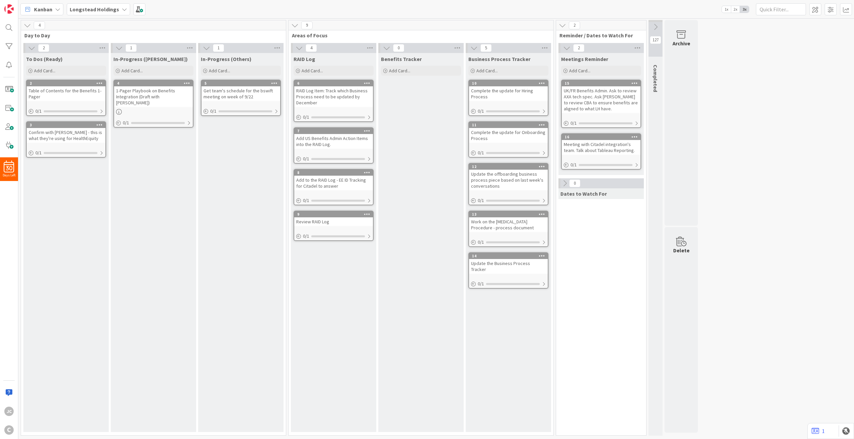
click at [640, 30] on icon at bounding box center [654, 26] width 7 height 7
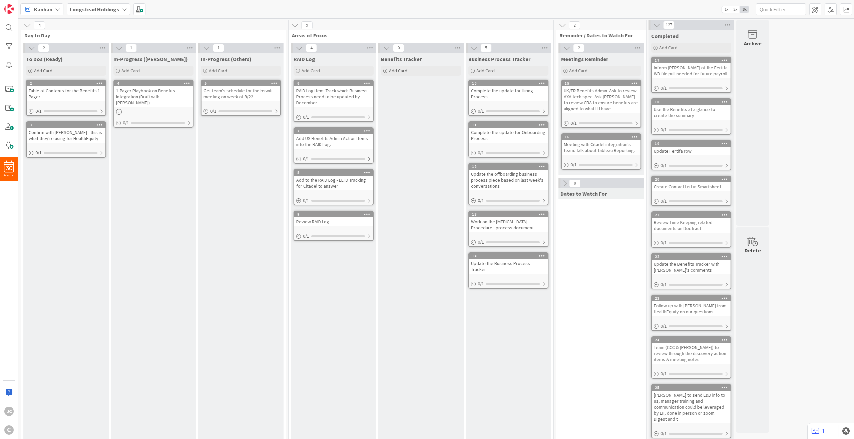
click at [640, 27] on icon at bounding box center [656, 24] width 7 height 7
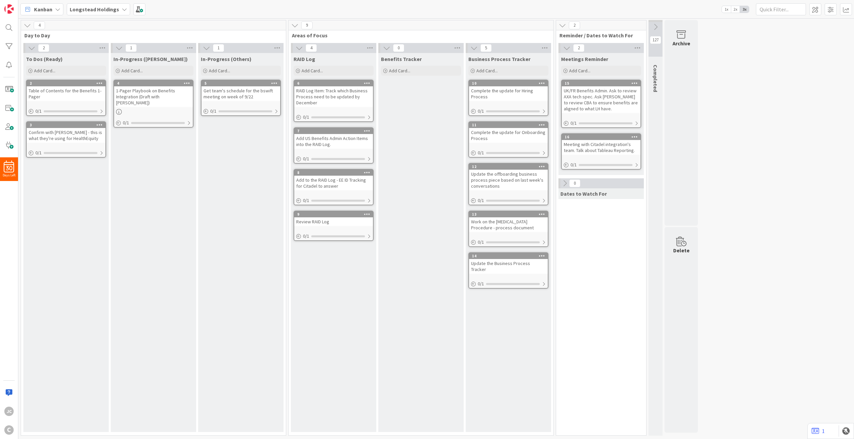
click at [566, 183] on icon at bounding box center [564, 183] width 7 height 7
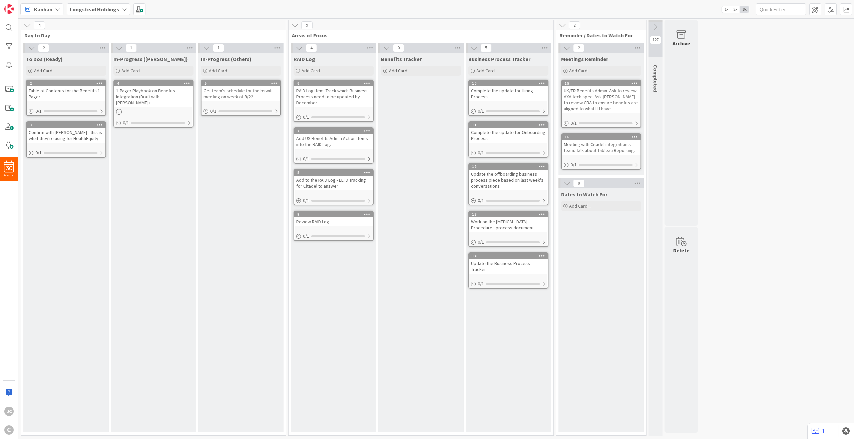
click at [566, 183] on icon at bounding box center [566, 183] width 7 height 7
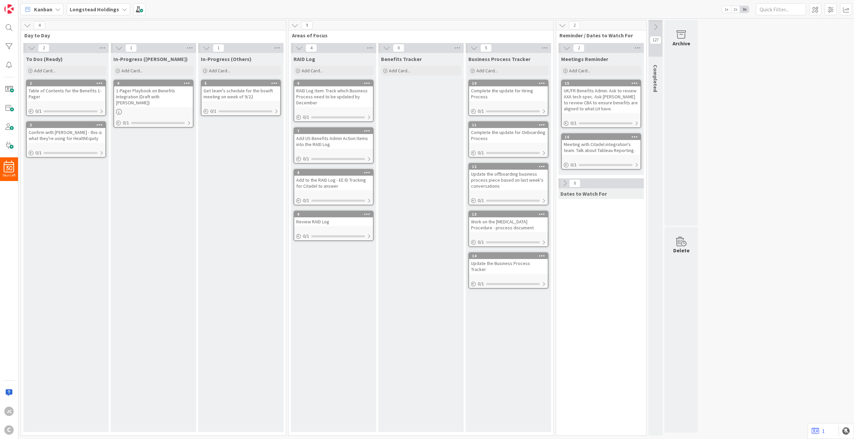
drag, startPoint x: 565, startPoint y: 26, endPoint x: 418, endPoint y: 42, distance: 147.9
click at [418, 42] on div "4 Day to Day 2 To Dos (Ready) Add Card... 2 Table of Contents for the Benefits …" at bounding box center [359, 229] width 679 height 419
click at [640, 14] on span at bounding box center [815, 9] width 12 height 12
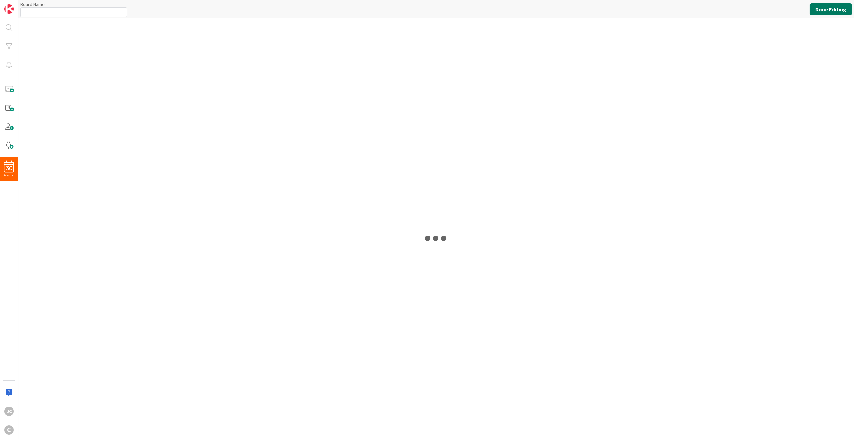
type input "Longstead Holdings"
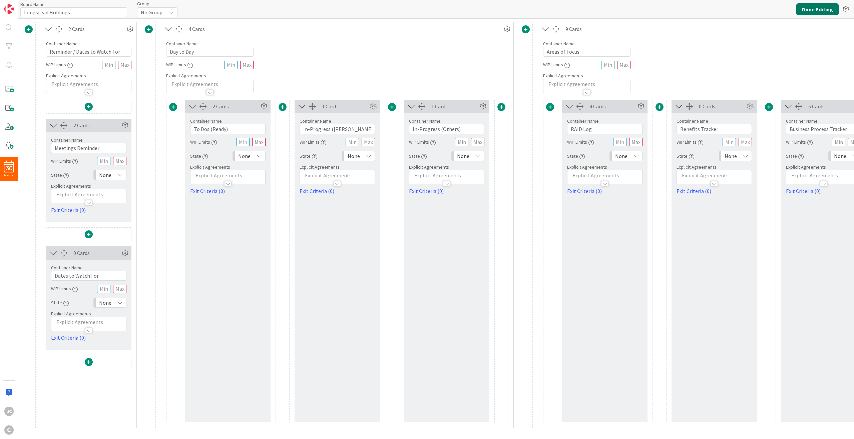
click at [640, 7] on button "Done Editing" at bounding box center [817, 9] width 42 height 12
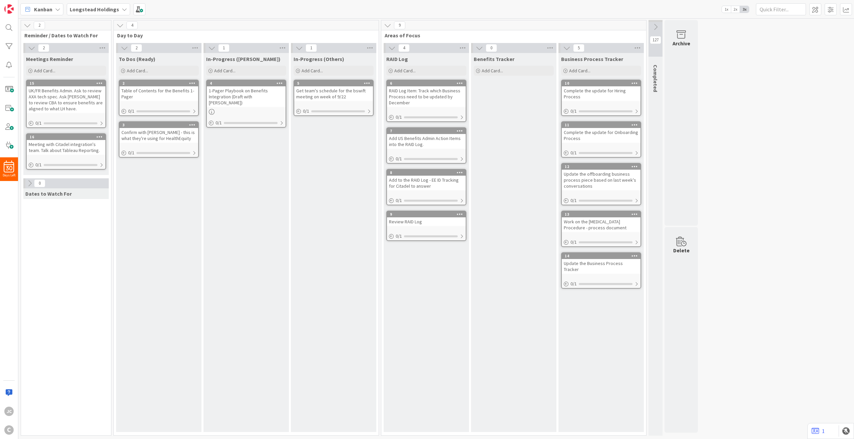
click at [73, 44] on div "2" at bounding box center [65, 48] width 85 height 10
click at [248, 95] on div "1-Pager Playbook on Benefits Integration (Draft with [PERSON_NAME])" at bounding box center [246, 96] width 79 height 21
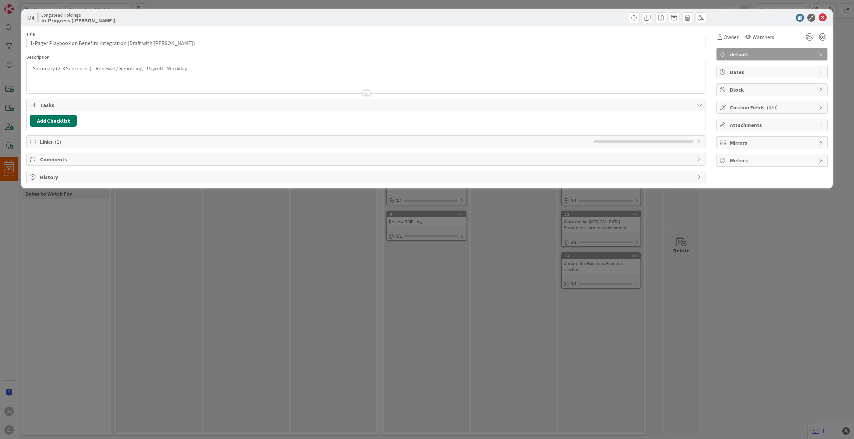
click at [54, 122] on button "Add Checklist" at bounding box center [53, 121] width 47 height 12
type input "Checklist"
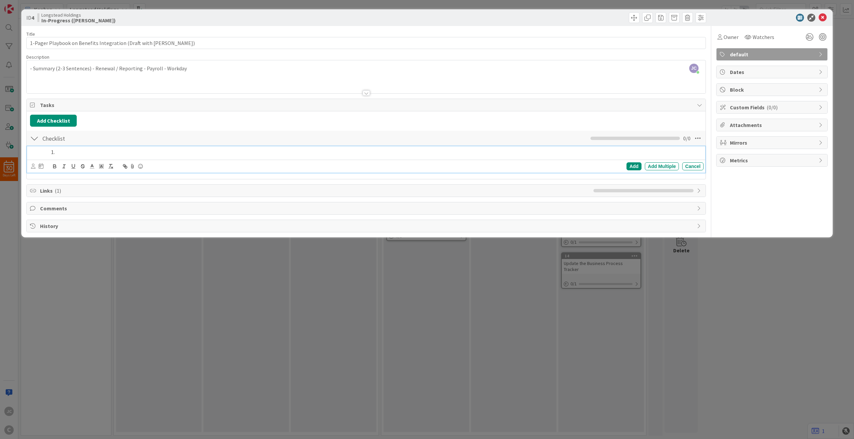
click at [630, 162] on div "Add Add Multiple Cancel" at bounding box center [367, 166] width 672 height 9
click at [631, 166] on div "Add" at bounding box center [633, 166] width 15 height 8
click at [192, 150] on li at bounding box center [374, 152] width 652 height 8
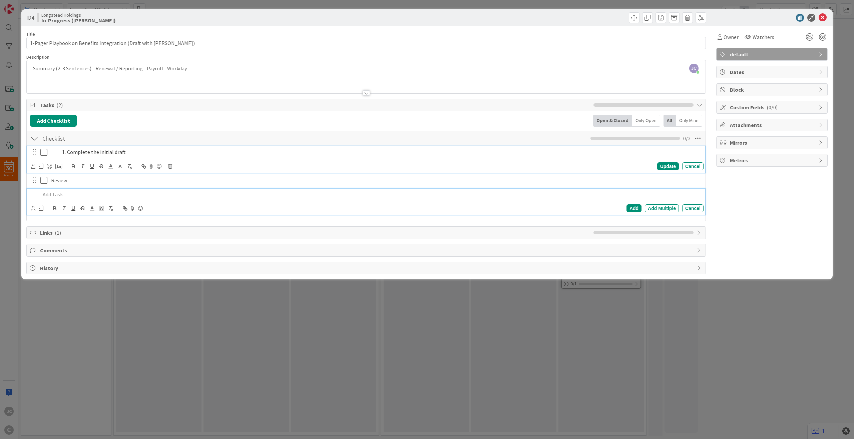
click at [94, 155] on li "Complete the initial draft" at bounding box center [379, 152] width 641 height 8
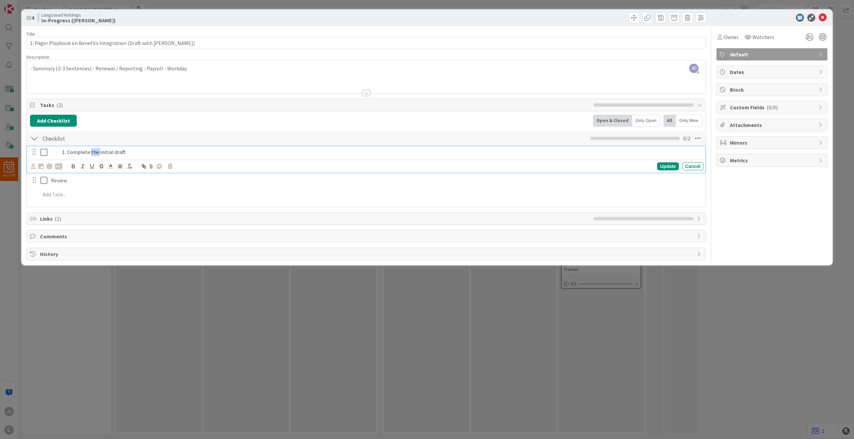
click at [94, 155] on li "Complete the initial draft" at bounding box center [379, 152] width 641 height 8
click at [67, 153] on span at bounding box center [67, 152] width 0 height 8
click at [75, 167] on p "Review" at bounding box center [375, 166] width 649 height 8
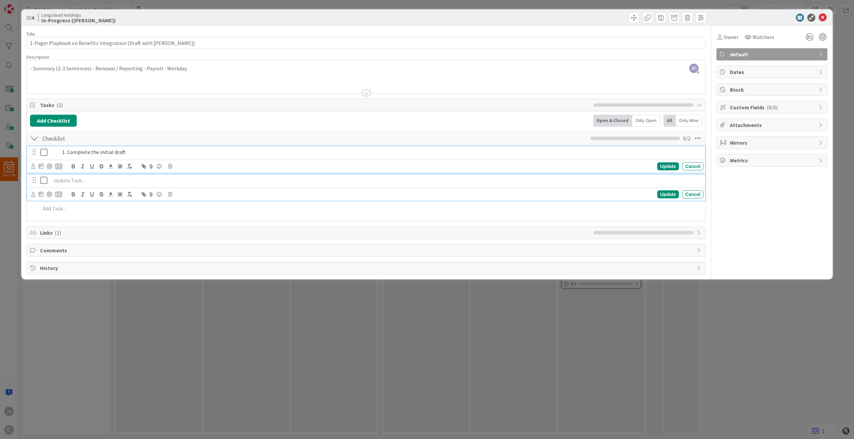
click at [67, 149] on li "Complete the initial draft" at bounding box center [379, 152] width 641 height 8
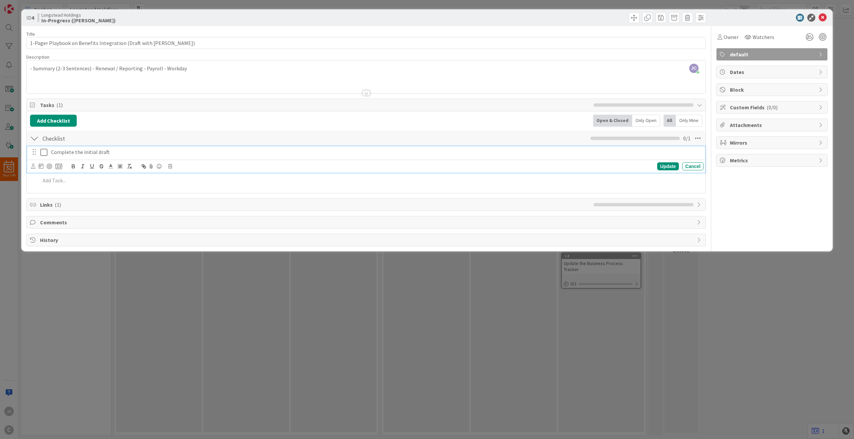
click at [167, 151] on p "Complete the initial draft" at bounding box center [375, 152] width 649 height 8
click at [128, 162] on div at bounding box center [370, 166] width 665 height 12
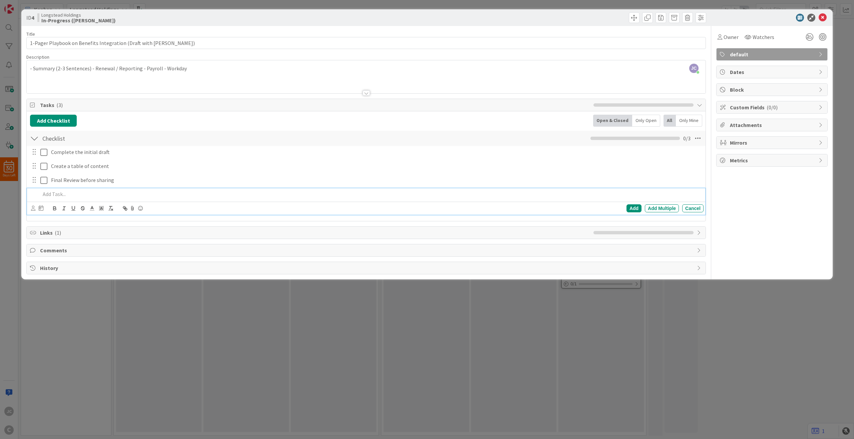
click at [494, 319] on div "ID 4 Longstead Holdings In-Progress ([PERSON_NAME]) Title 60 / 128 1-Pager Play…" at bounding box center [427, 219] width 854 height 439
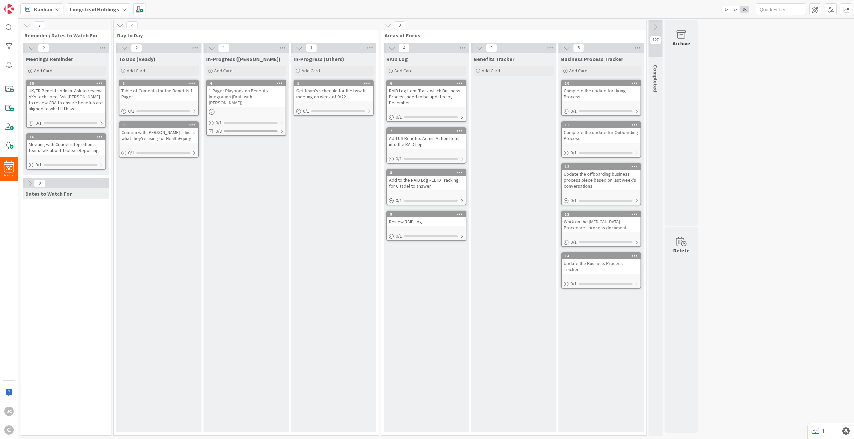
click at [280, 82] on icon at bounding box center [279, 83] width 6 height 5
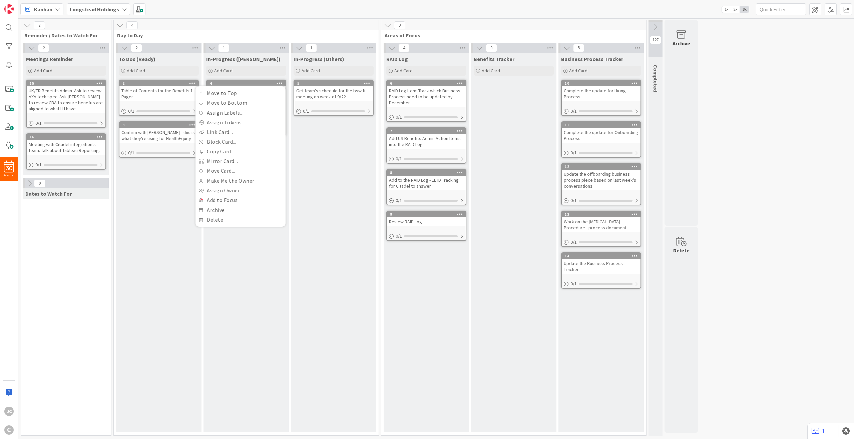
click at [255, 238] on div "In-Progress ([PERSON_NAME]) Add Card... 4 Move to Top Move to Bottom Assign Lab…" at bounding box center [245, 242] width 85 height 379
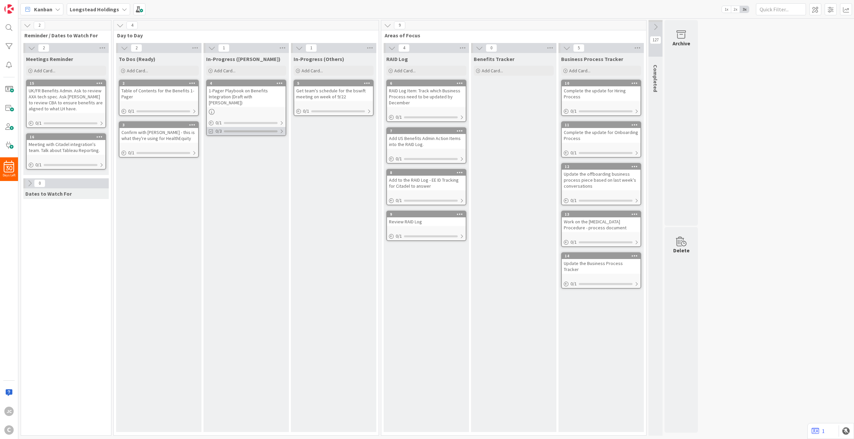
click at [284, 127] on div "0/3" at bounding box center [246, 131] width 79 height 8
click at [169, 95] on div "Table of Contents for the Benefits 1-Pager" at bounding box center [158, 93] width 79 height 15
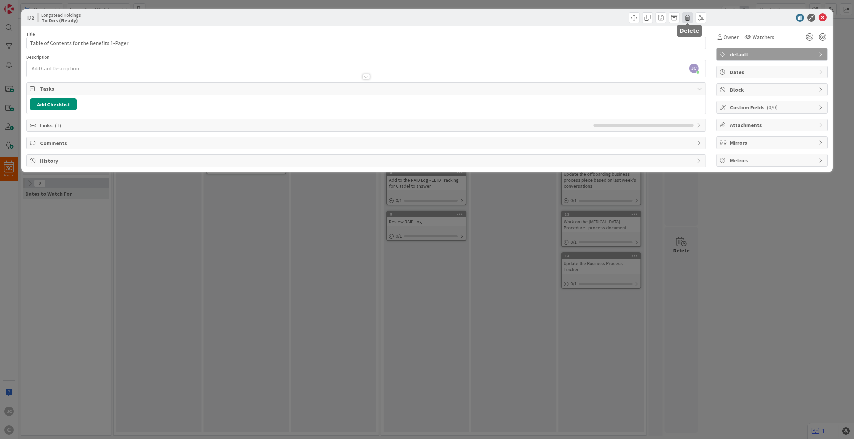
click at [640, 20] on span at bounding box center [687, 17] width 11 height 11
click at [640, 48] on button "Delete" at bounding box center [697, 49] width 25 height 12
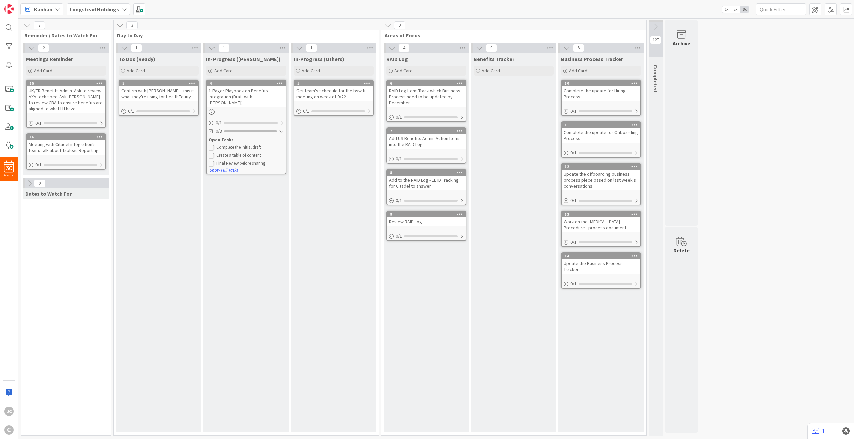
click at [155, 99] on div "Confirm with [PERSON_NAME] - this is what they're using for HealthEquity" at bounding box center [158, 93] width 79 height 15
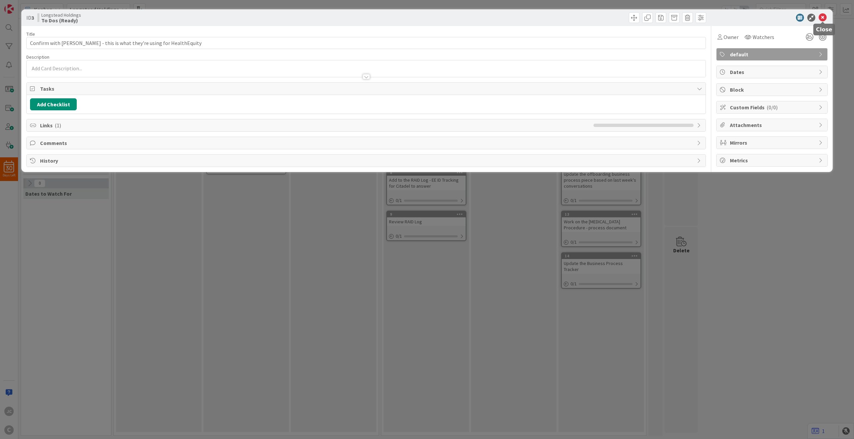
click at [640, 21] on div at bounding box center [822, 22] width 4 height 2
click at [640, 19] on icon at bounding box center [822, 18] width 8 height 8
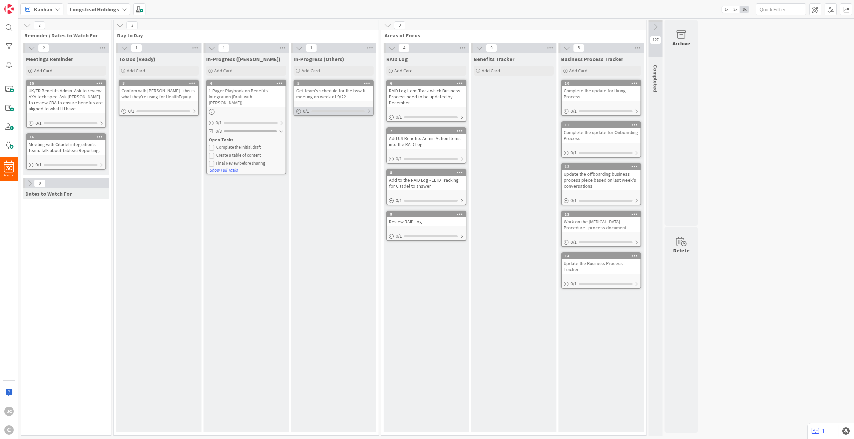
click at [370, 111] on div at bounding box center [369, 111] width 4 height 5
click at [280, 120] on div at bounding box center [281, 122] width 4 height 5
click at [463, 119] on div at bounding box center [461, 117] width 4 height 5
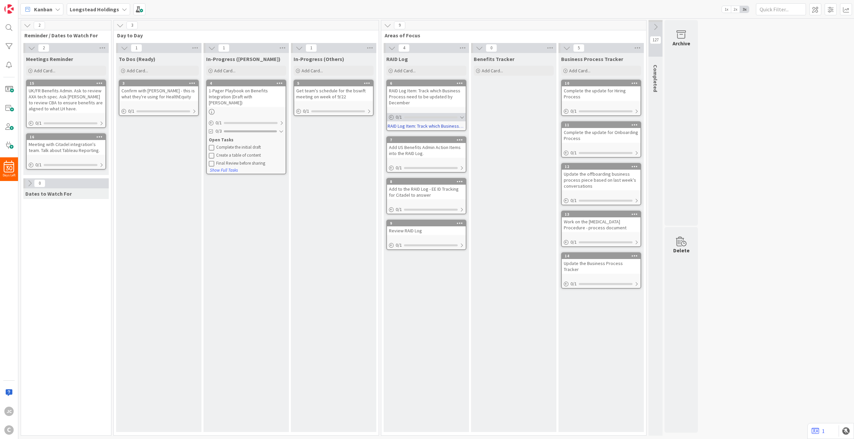
click at [463, 119] on div at bounding box center [461, 117] width 4 height 5
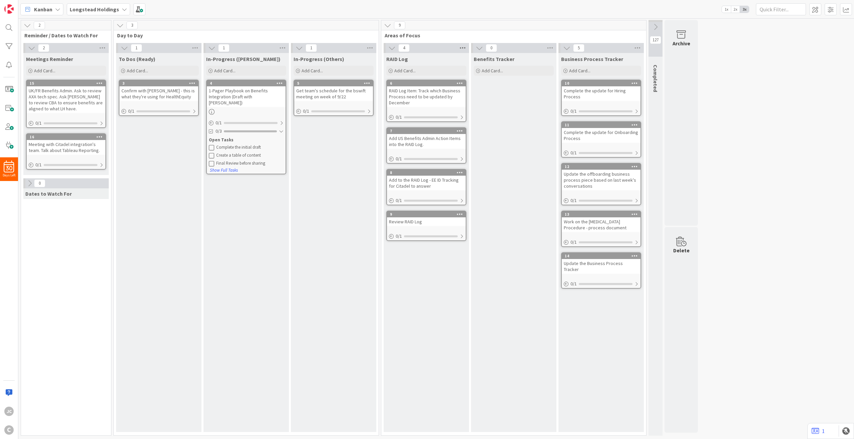
drag, startPoint x: 441, startPoint y: 49, endPoint x: 459, endPoint y: 46, distance: 19.0
click at [459, 46] on icon at bounding box center [462, 48] width 9 height 10
click at [468, 31] on div "9 Areas of Focus" at bounding box center [513, 29] width 265 height 19
click at [407, 35] on span "Areas of Focus" at bounding box center [510, 35] width 253 height 7
click at [391, 26] on icon at bounding box center [387, 25] width 7 height 7
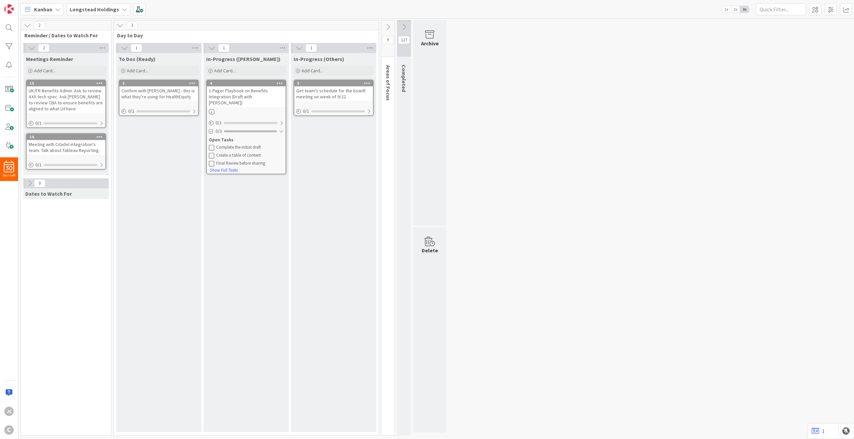
click at [388, 26] on icon at bounding box center [387, 26] width 7 height 7
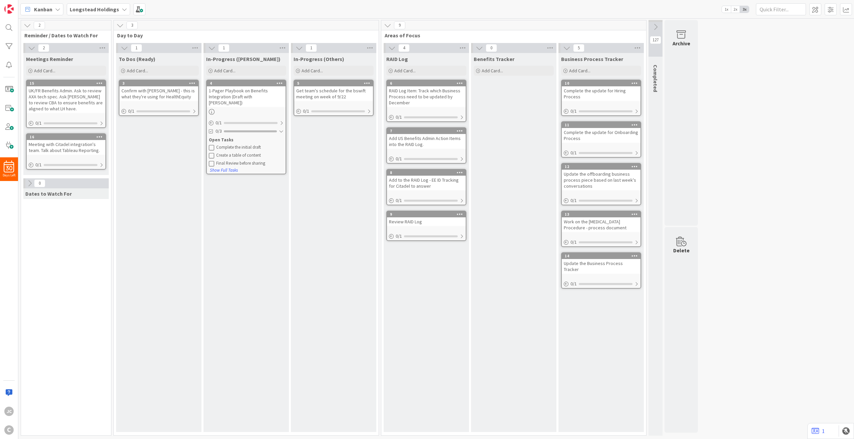
drag, startPoint x: 412, startPoint y: 35, endPoint x: 415, endPoint y: 32, distance: 4.0
click at [415, 32] on span "Areas of Focus" at bounding box center [510, 35] width 253 height 7
click at [461, 49] on icon at bounding box center [462, 48] width 9 height 10
click at [490, 86] on link "Edit" at bounding box center [487, 85] width 17 height 8
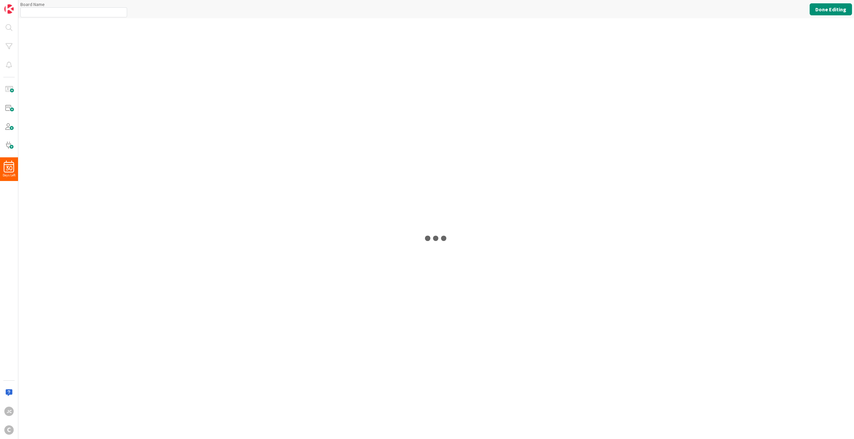
type input "Longstead Holdings"
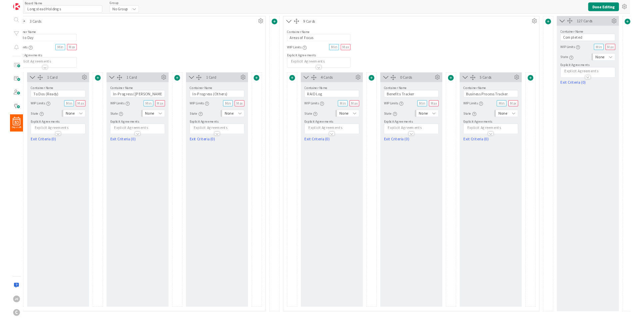
scroll to position [0, 168]
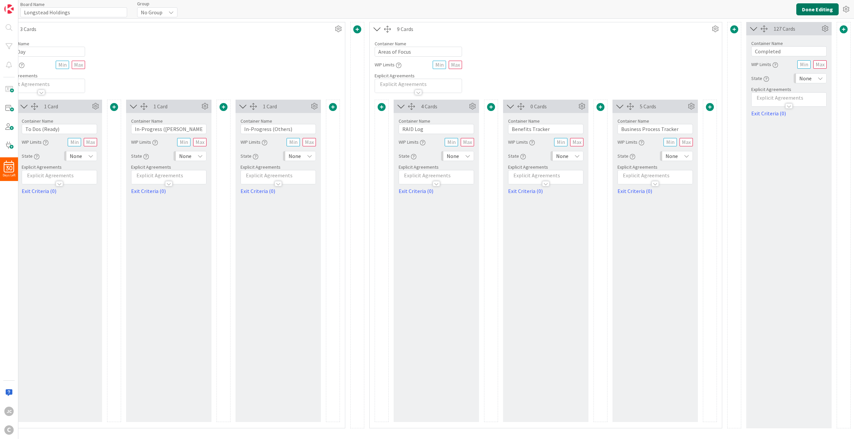
click at [640, 13] on button "Done Editing" at bounding box center [817, 9] width 42 height 12
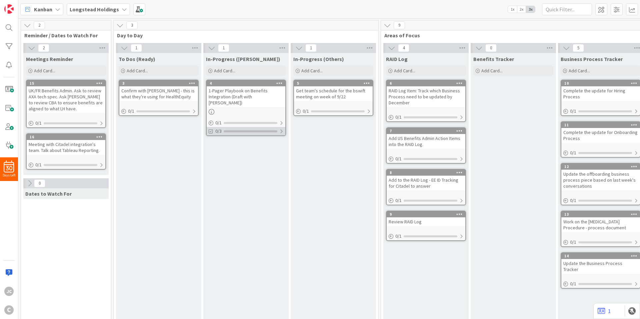
click at [281, 129] on div at bounding box center [281, 131] width 4 height 5
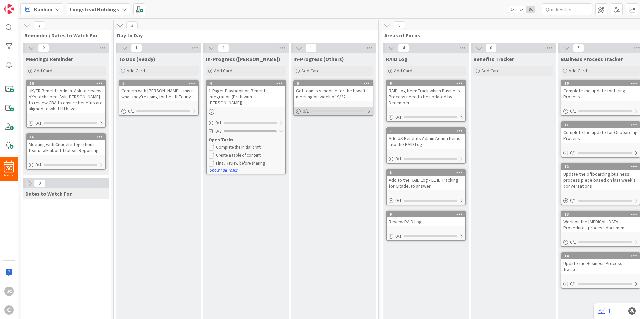
click at [369, 111] on div at bounding box center [369, 111] width 4 height 5
click at [321, 101] on link "5 Get team's schedule for the bswift meeting on week of 9/22 0 / 1 Get team's s…" at bounding box center [333, 102] width 80 height 45
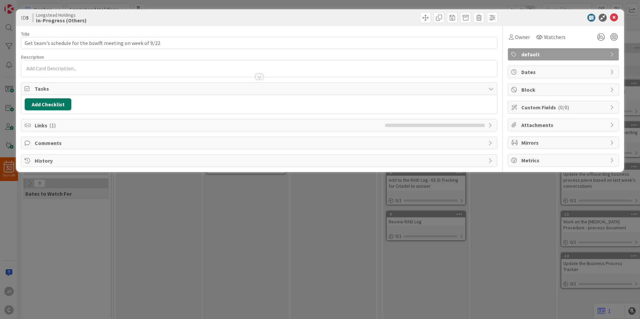
click at [58, 106] on button "Add Checklist" at bounding box center [48, 104] width 47 height 12
click at [51, 165] on link "Load template" at bounding box center [45, 164] width 34 height 7
click at [60, 135] on link "Edit Checklist Templates" at bounding box center [52, 137] width 49 height 12
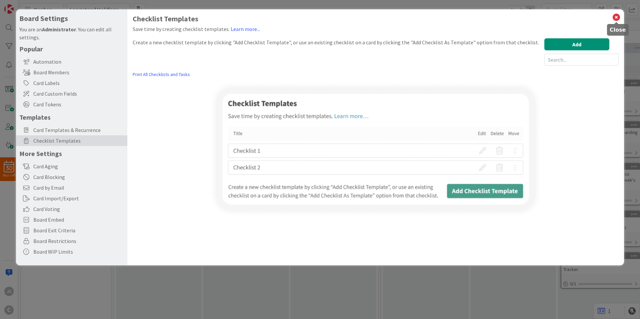
click at [618, 17] on icon at bounding box center [616, 17] width 9 height 9
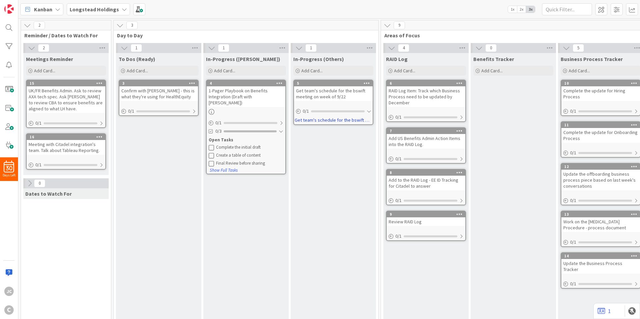
click at [367, 83] on icon at bounding box center [367, 83] width 6 height 5
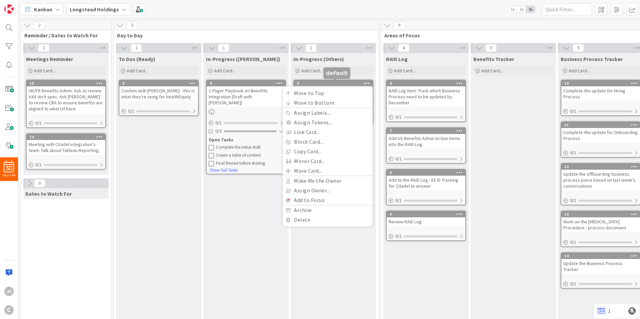
click at [326, 82] on div "5" at bounding box center [335, 83] width 76 height 5
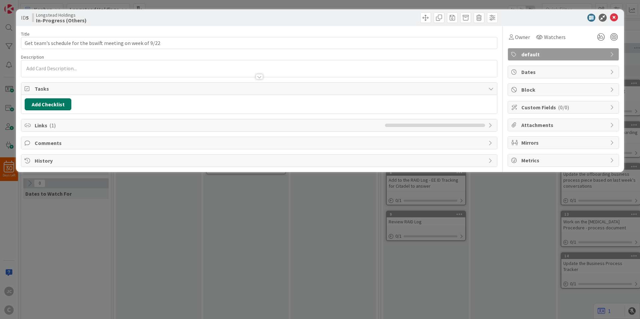
click at [65, 103] on button "Add Checklist" at bounding box center [48, 104] width 47 height 12
type input "C"
type input "To-Dos"
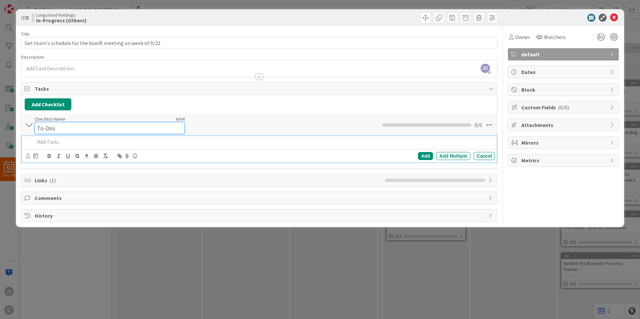
click at [52, 119] on div "Checklist Name 6 / 64 To-Dos" at bounding box center [110, 125] width 150 height 18
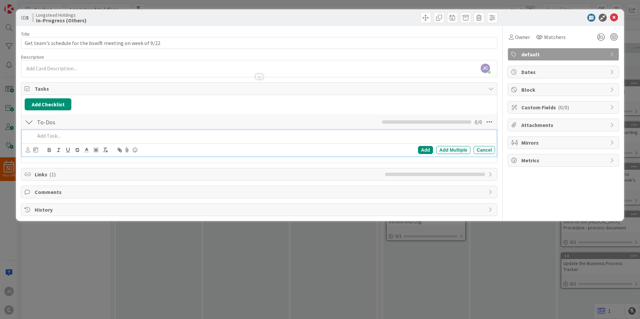
click at [52, 119] on div "Checklist Name 6 / 64 To-Dos" at bounding box center [110, 122] width 150 height 12
click at [60, 137] on p at bounding box center [263, 136] width 457 height 8
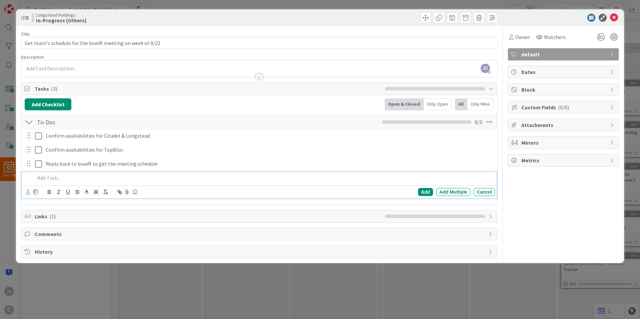
click at [206, 277] on div "ID 5 Longstead Holdings In-Progress (Others) Title 58 / 128 Get team's schedule…" at bounding box center [320, 159] width 640 height 319
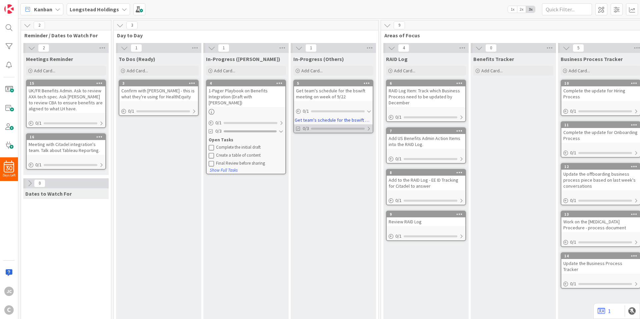
click at [369, 126] on div at bounding box center [369, 128] width 4 height 5
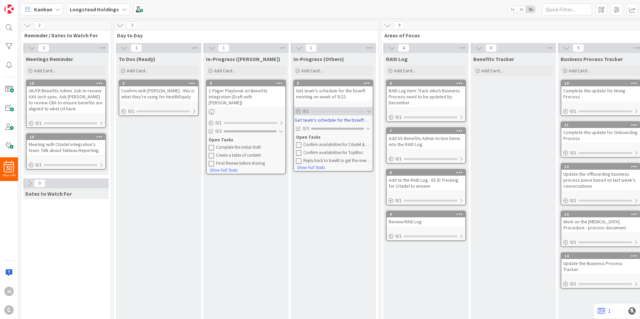
click at [368, 107] on div "0 / 1" at bounding box center [333, 111] width 79 height 8
click at [218, 66] on div "Add Card..." at bounding box center [246, 71] width 80 height 10
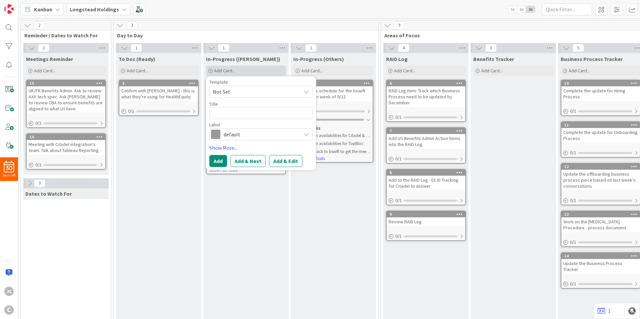
type textarea "S"
type textarea "x"
type textarea "C"
type textarea "x"
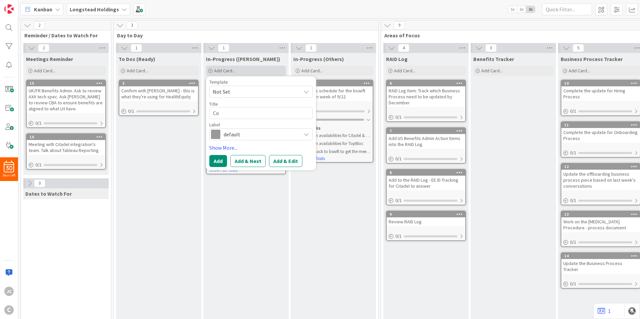
type textarea "Com"
type textarea "x"
type textarea "Comp"
type textarea "x"
type textarea "Compl"
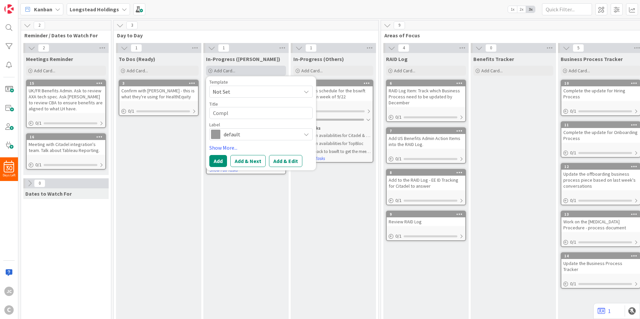
type textarea "x"
type textarea "Comple"
type textarea "x"
type textarea "Complet"
type textarea "x"
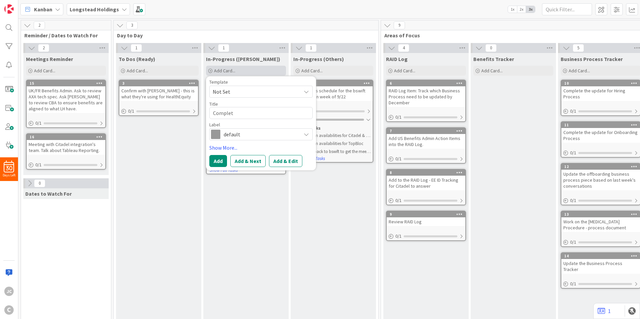
type textarea "Complete"
type textarea "x"
type textarea "Complete"
type textarea "x"
type textarea "Complete S"
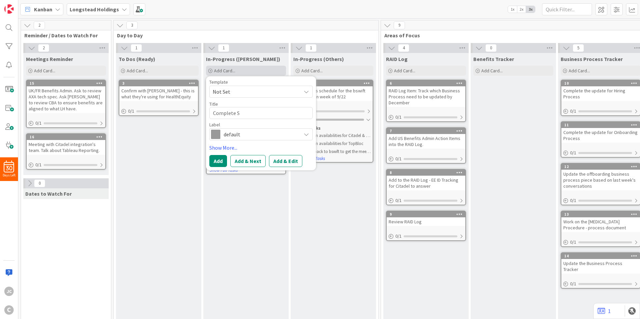
type textarea "x"
type textarea "Complete St"
type textarea "x"
type textarea "Complete Sta"
type textarea "x"
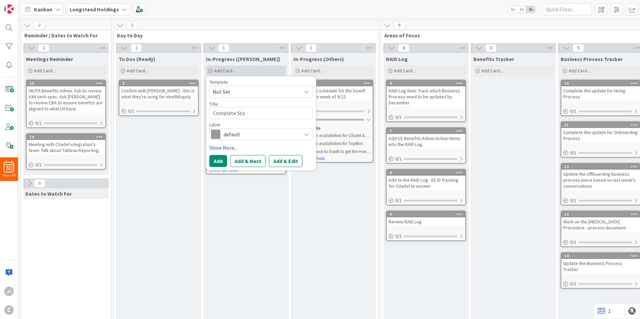
type textarea "Complete Stat"
type textarea "x"
type textarea "Complete Statu"
type textarea "x"
type textarea "Complete Status"
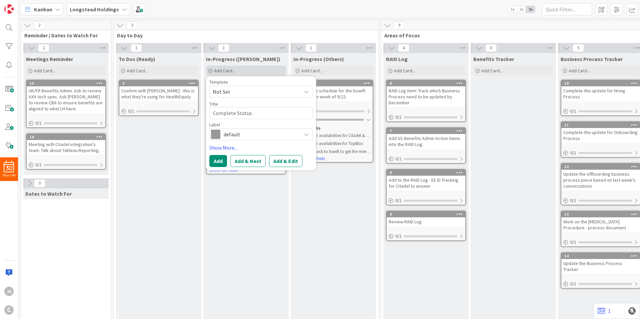
type textarea "x"
type textarea "Complete Status R"
type textarea "x"
type textarea "Complete Status Re"
type textarea "x"
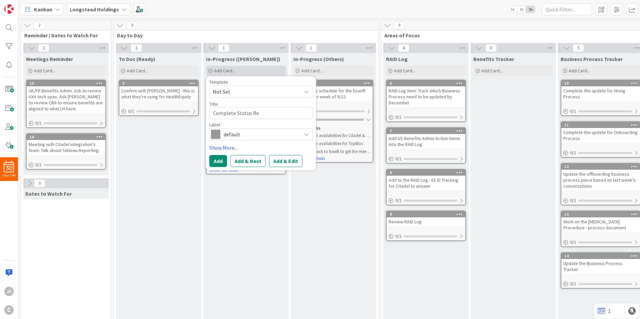
type textarea "Complete Status Rep"
type textarea "x"
type textarea "Complete Status Repor"
type textarea "x"
type textarea "Complete Status Report"
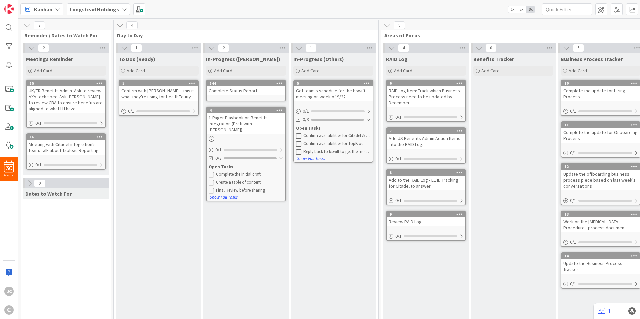
click at [265, 93] on div "Complete Status Report" at bounding box center [246, 90] width 79 height 9
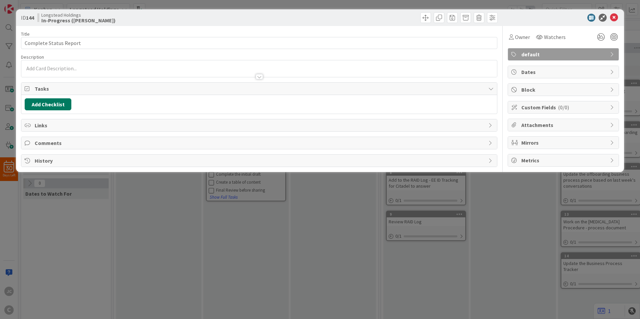
click at [46, 101] on button "Add Checklist" at bounding box center [48, 104] width 47 height 12
type input "To-Dos"
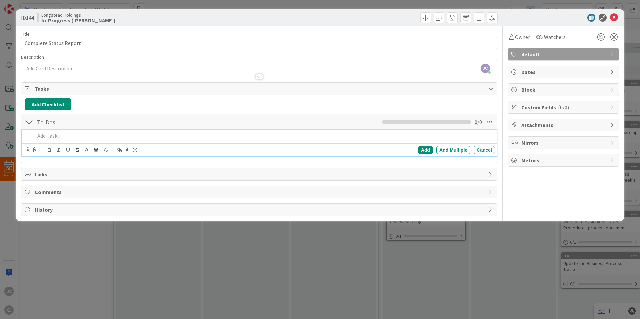
click at [84, 133] on p at bounding box center [263, 136] width 457 height 8
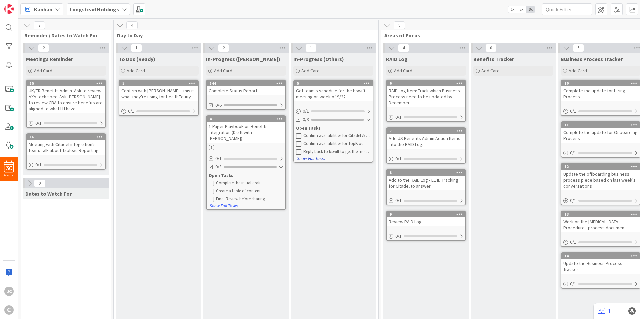
click at [313, 158] on button "Show Full Tasks" at bounding box center [311, 158] width 29 height 7
click at [318, 169] on button "Hide Full Tasks" at bounding box center [310, 167] width 27 height 7
click at [318, 158] on button "Show Full Tasks" at bounding box center [311, 158] width 29 height 7
click at [366, 176] on div "In-Progress (Others) Add Card... 5 Move to Top Move to Bottom Assign Labels... …" at bounding box center [333, 241] width 85 height 376
click at [283, 106] on div "0/6" at bounding box center [246, 105] width 79 height 8
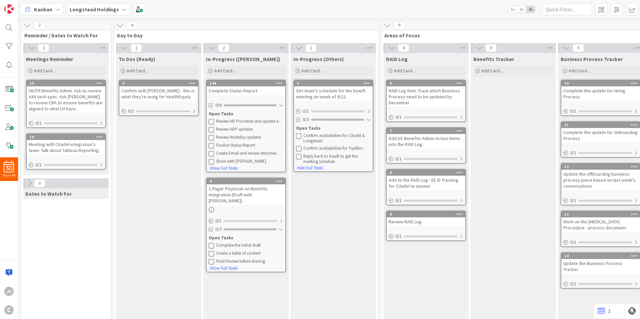
click at [151, 156] on div "To Dos (Ready) Add Card... 3 Confirm with [PERSON_NAME] - this is what they're …" at bounding box center [158, 241] width 85 height 376
click at [151, 49] on div "1" at bounding box center [158, 48] width 85 height 10
click at [31, 188] on div "0" at bounding box center [65, 183] width 85 height 10
click at [31, 185] on icon at bounding box center [29, 183] width 7 height 7
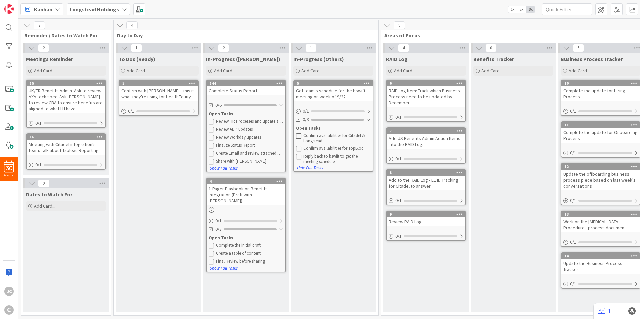
click at [32, 48] on icon at bounding box center [31, 47] width 7 height 7
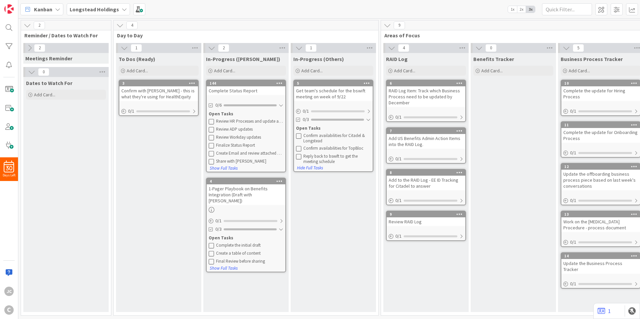
click at [32, 48] on icon at bounding box center [29, 47] width 7 height 7
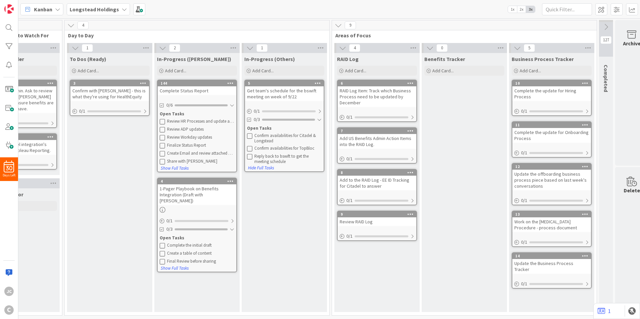
scroll to position [0, 65]
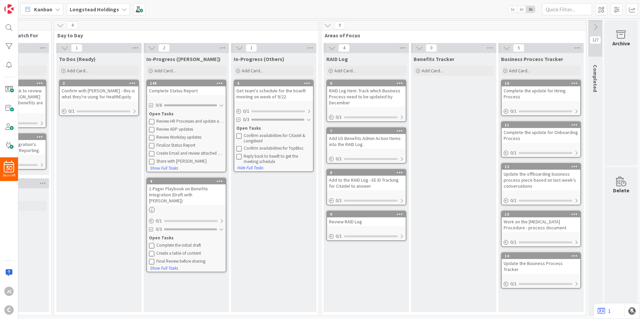
click at [136, 2] on div "Kanban Longstead Holdings 1x 2x 3x" at bounding box center [329, 9] width 622 height 18
click at [136, 7] on span at bounding box center [139, 9] width 12 height 12
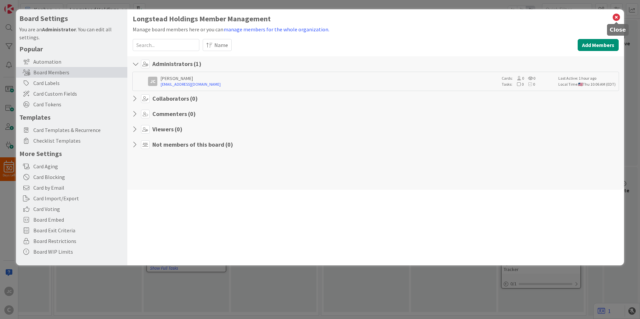
click at [616, 16] on icon at bounding box center [616, 17] width 9 height 9
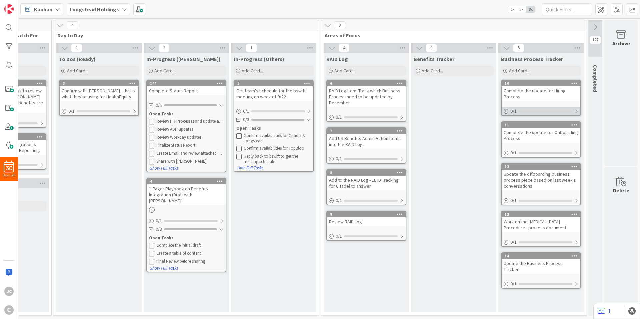
click at [574, 110] on div at bounding box center [576, 111] width 4 height 5
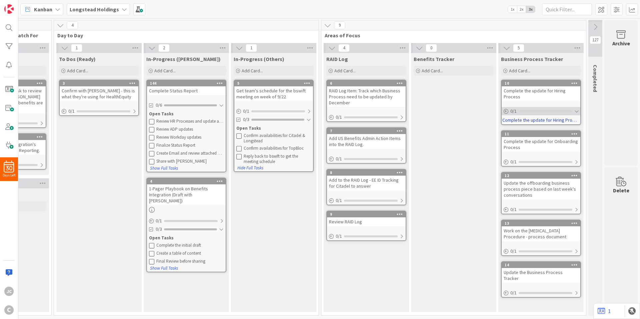
click at [574, 110] on div at bounding box center [576, 111] width 4 height 5
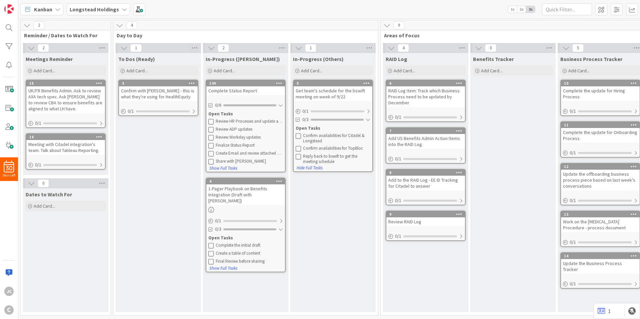
scroll to position [0, 0]
click at [200, 144] on div "To Dos (Ready) Add Card... 3 Confirm with [PERSON_NAME] - this is what they're …" at bounding box center [158, 182] width 85 height 259
click at [299, 147] on icon at bounding box center [298, 148] width 5 height 5
click at [370, 113] on div at bounding box center [369, 111] width 4 height 5
click at [370, 111] on div at bounding box center [369, 111] width 4 height 5
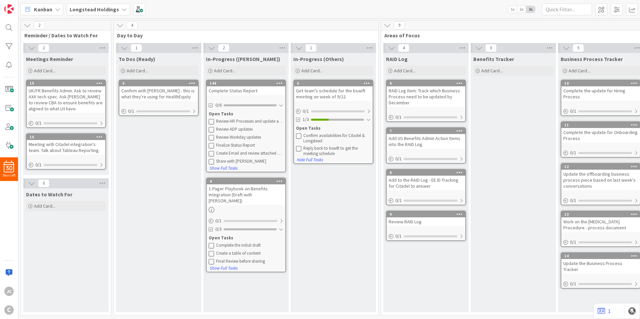
click at [259, 123] on div "Review HR Processes and update accordingly" at bounding box center [249, 121] width 67 height 5
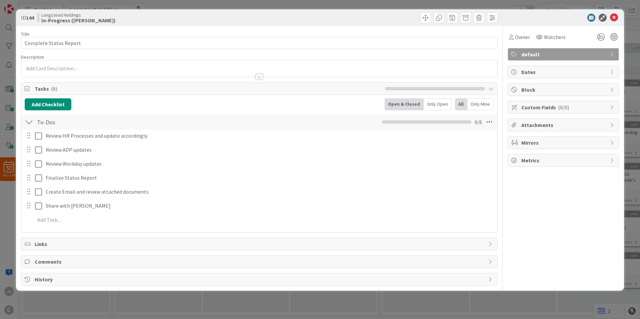
click at [5, 195] on div "ID 144 Longstead Holdings In-Progress ([PERSON_NAME]) Title 22 / 128 Complete S…" at bounding box center [320, 159] width 640 height 319
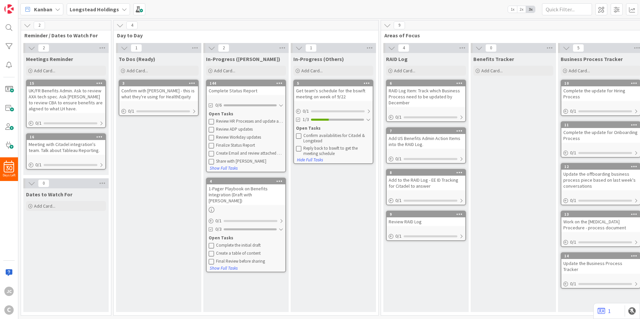
click at [211, 121] on icon at bounding box center [211, 121] width 5 height 5
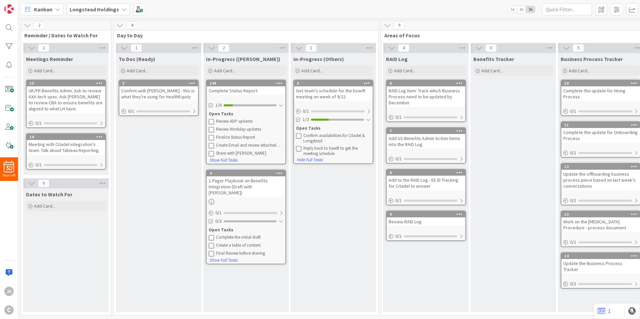
click at [212, 121] on icon at bounding box center [211, 121] width 5 height 5
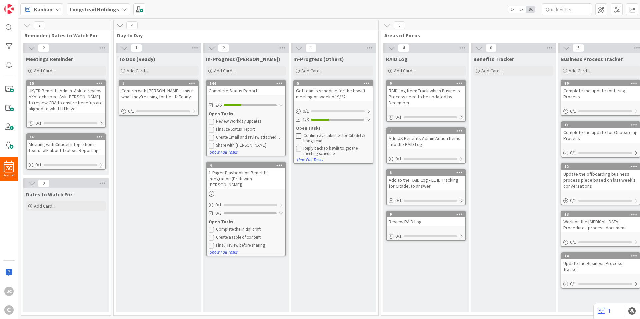
click at [212, 121] on icon at bounding box center [211, 121] width 5 height 5
